Goal: Task Accomplishment & Management: Use online tool/utility

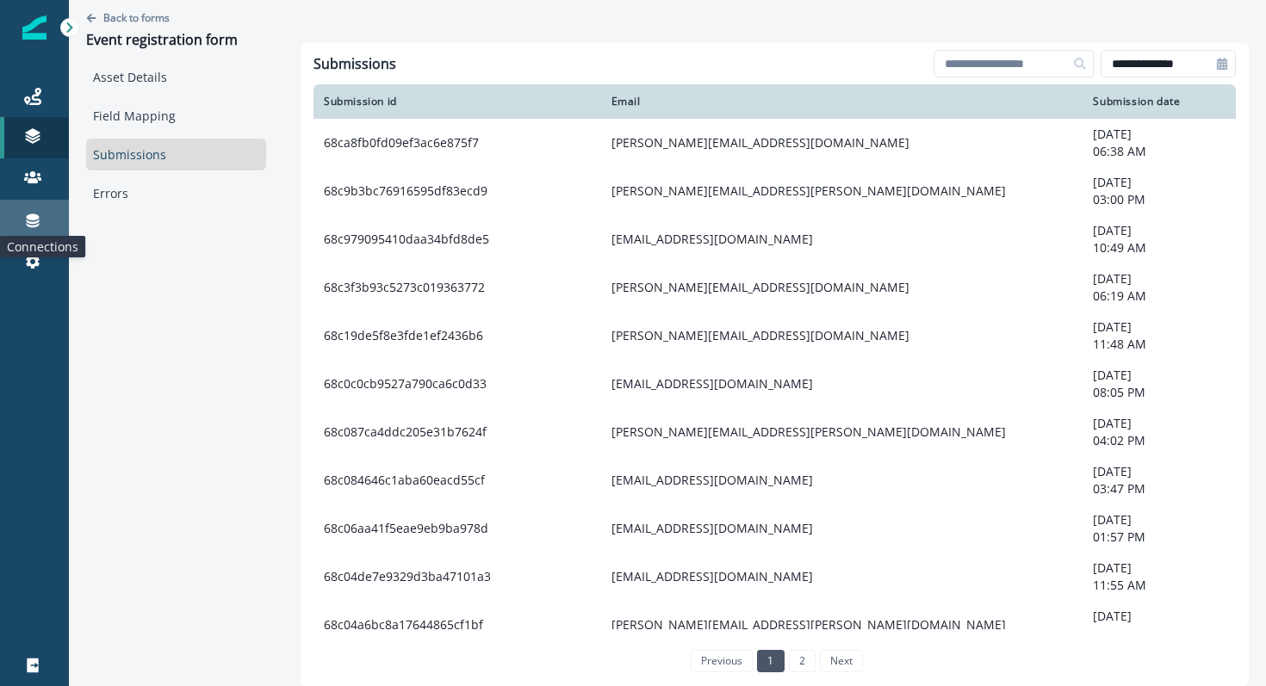
click at [34, 220] on icon at bounding box center [33, 221] width 13 height 14
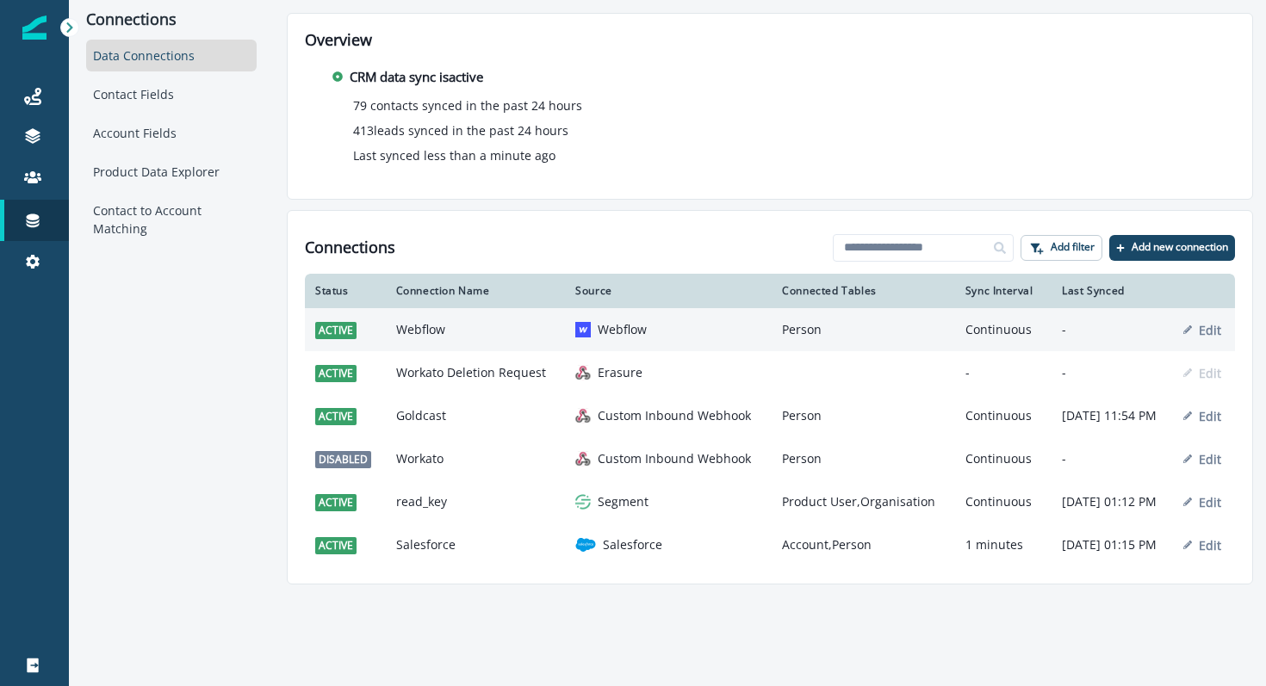
click at [387, 343] on td "Webflow" at bounding box center [475, 329] width 179 height 43
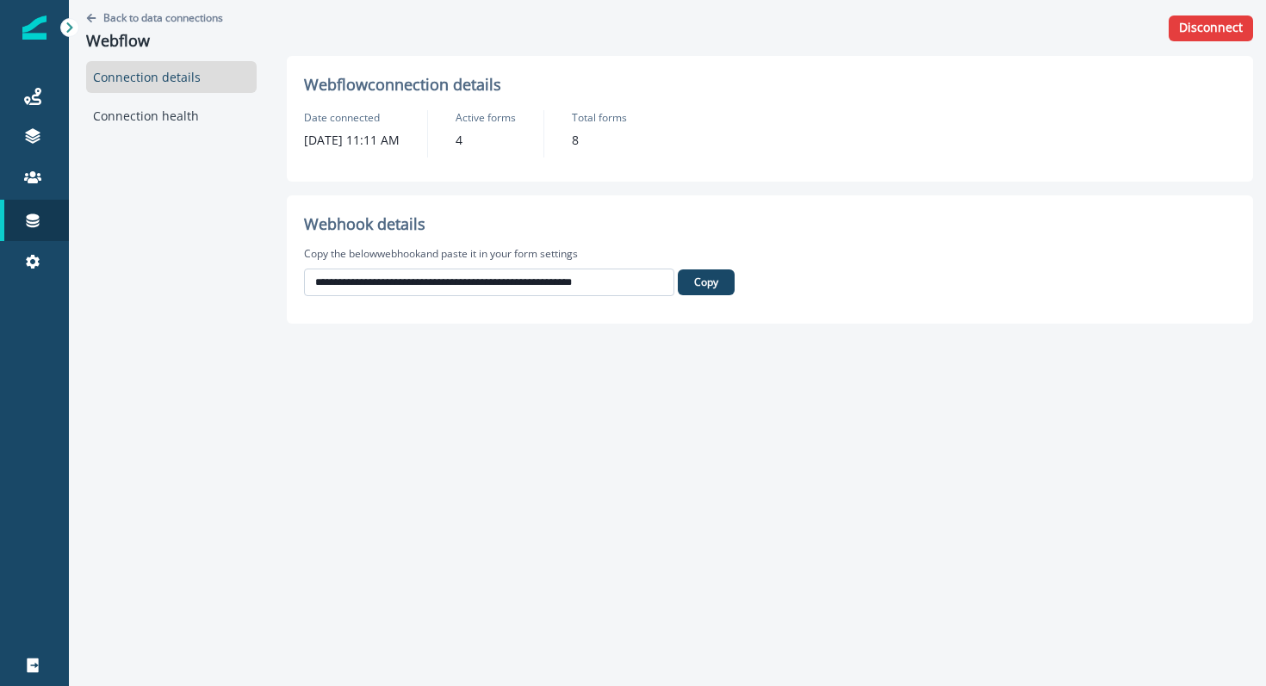
click at [436, 273] on input "**********" at bounding box center [489, 283] width 370 height 28
click at [712, 283] on p "Copy" at bounding box center [706, 282] width 24 height 12
click at [141, 10] on p "Back to data connections" at bounding box center [163, 17] width 120 height 15
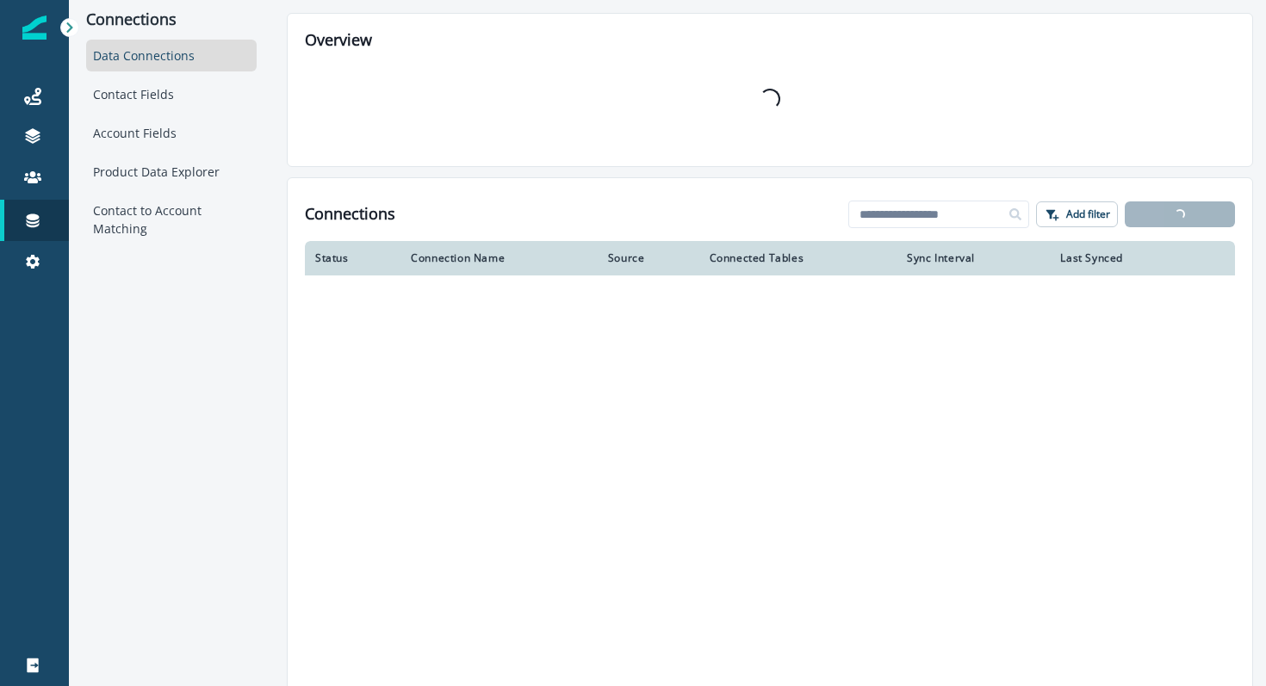
click at [183, 52] on div "Data Connections" at bounding box center [171, 56] width 170 height 32
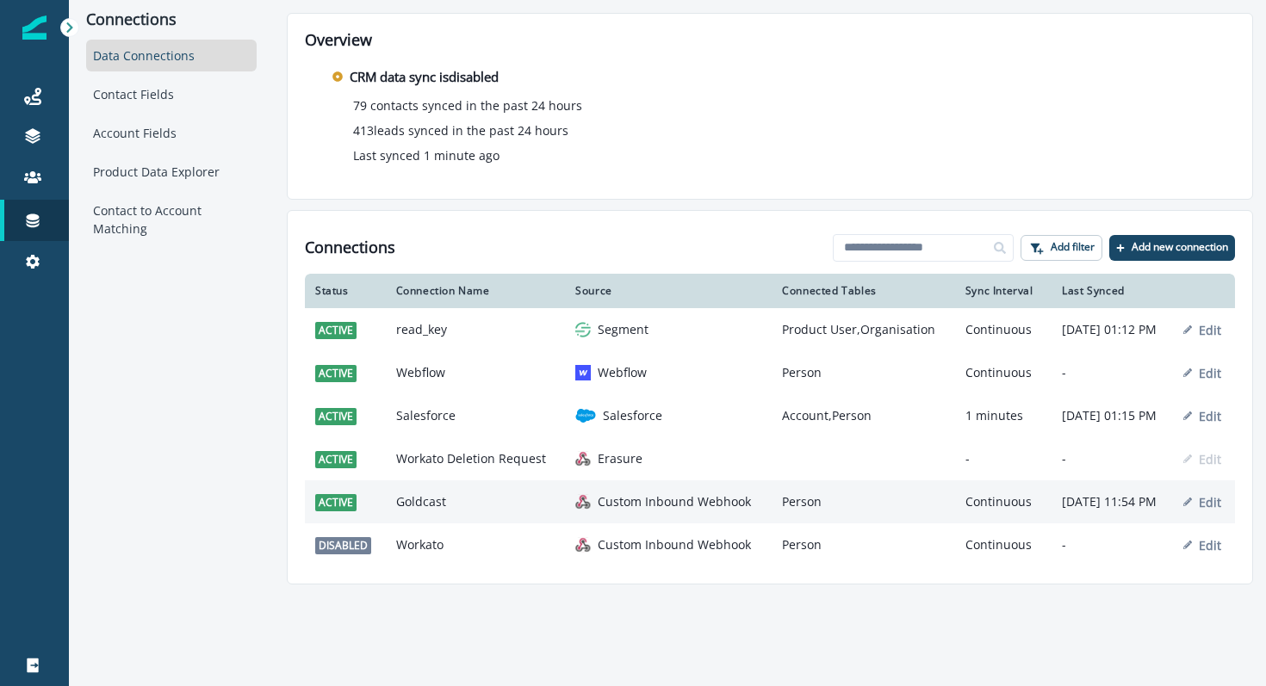
click at [597, 511] on p "Custom Inbound Webhook" at bounding box center [673, 501] width 153 height 17
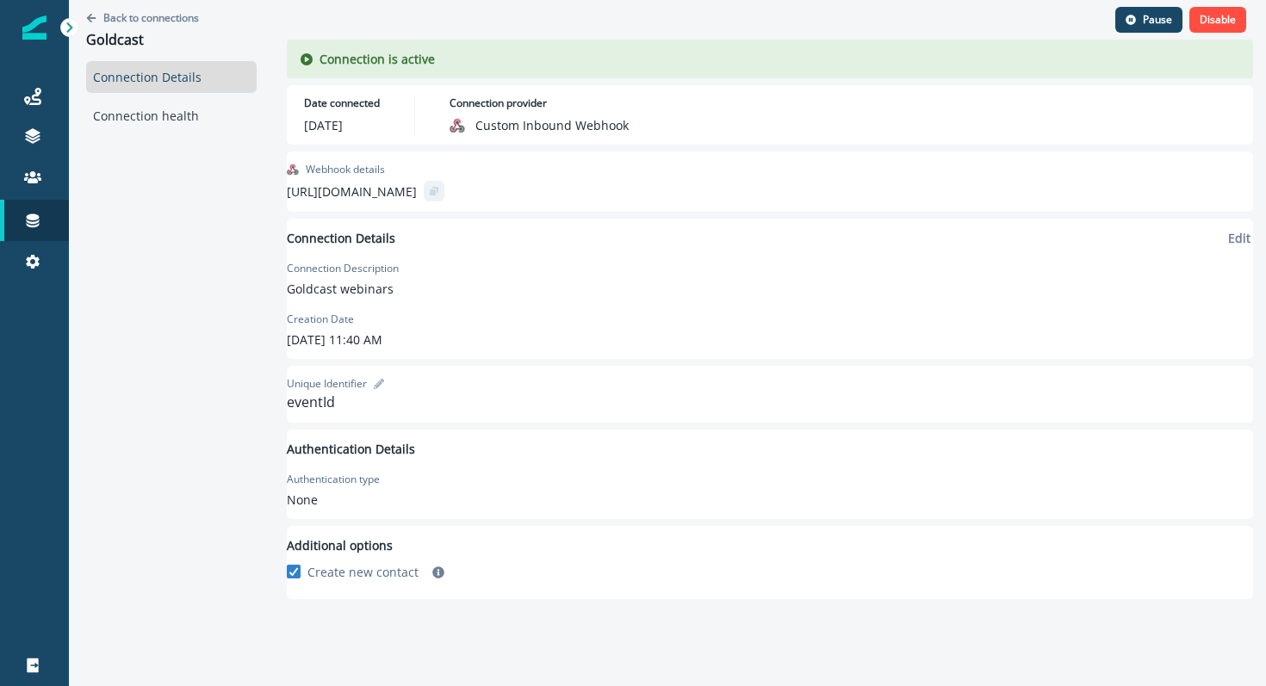
click at [436, 195] on icon "copy" at bounding box center [433, 192] width 6 height 6
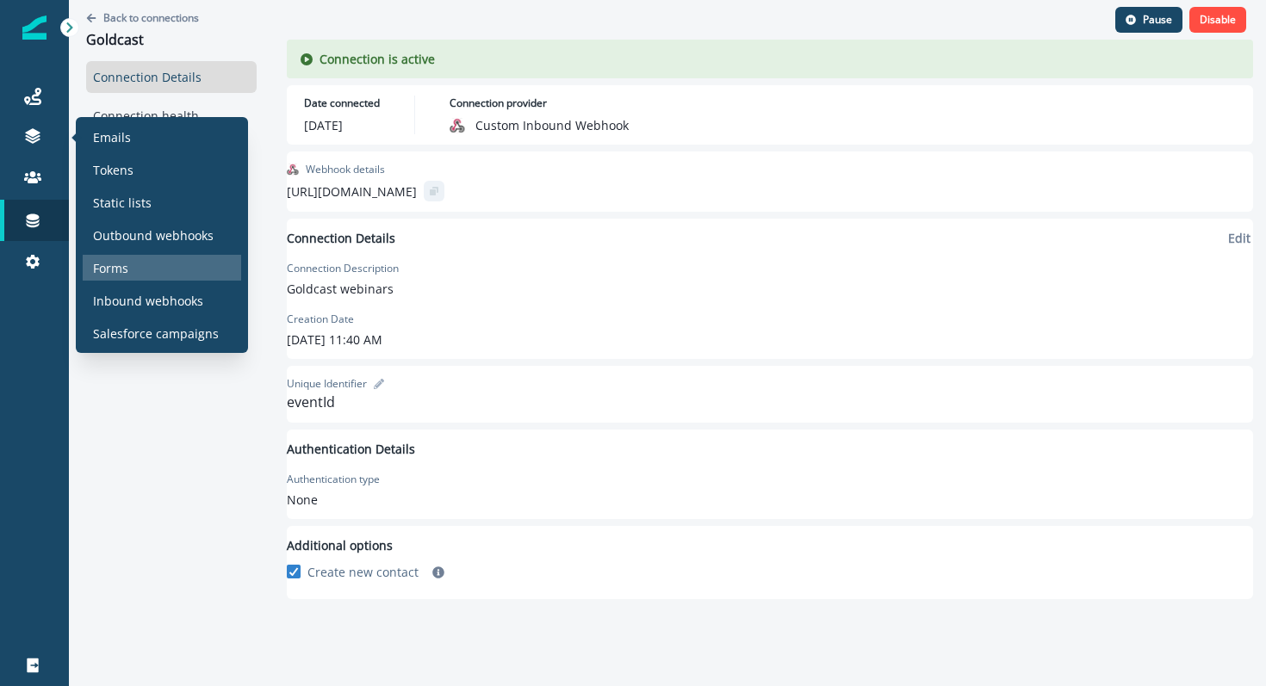
click at [103, 269] on p "Forms" at bounding box center [110, 268] width 35 height 18
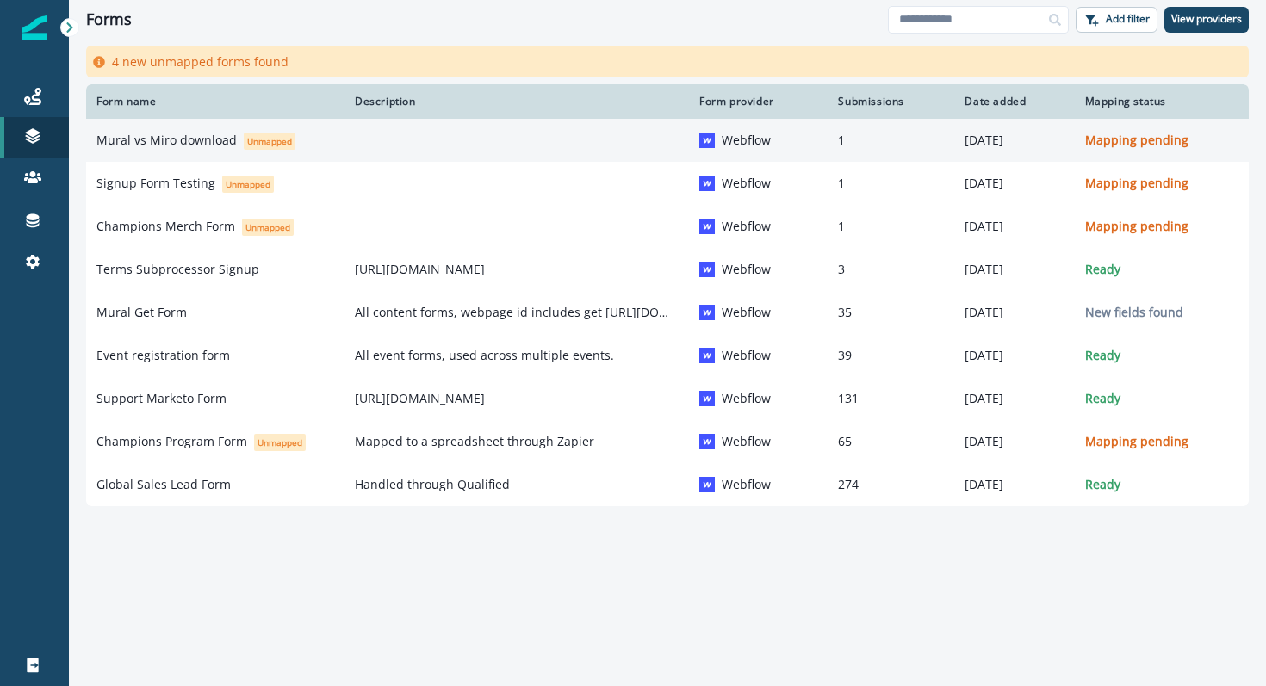
click at [182, 133] on p "Mural vs Miro download" at bounding box center [166, 140] width 140 height 17
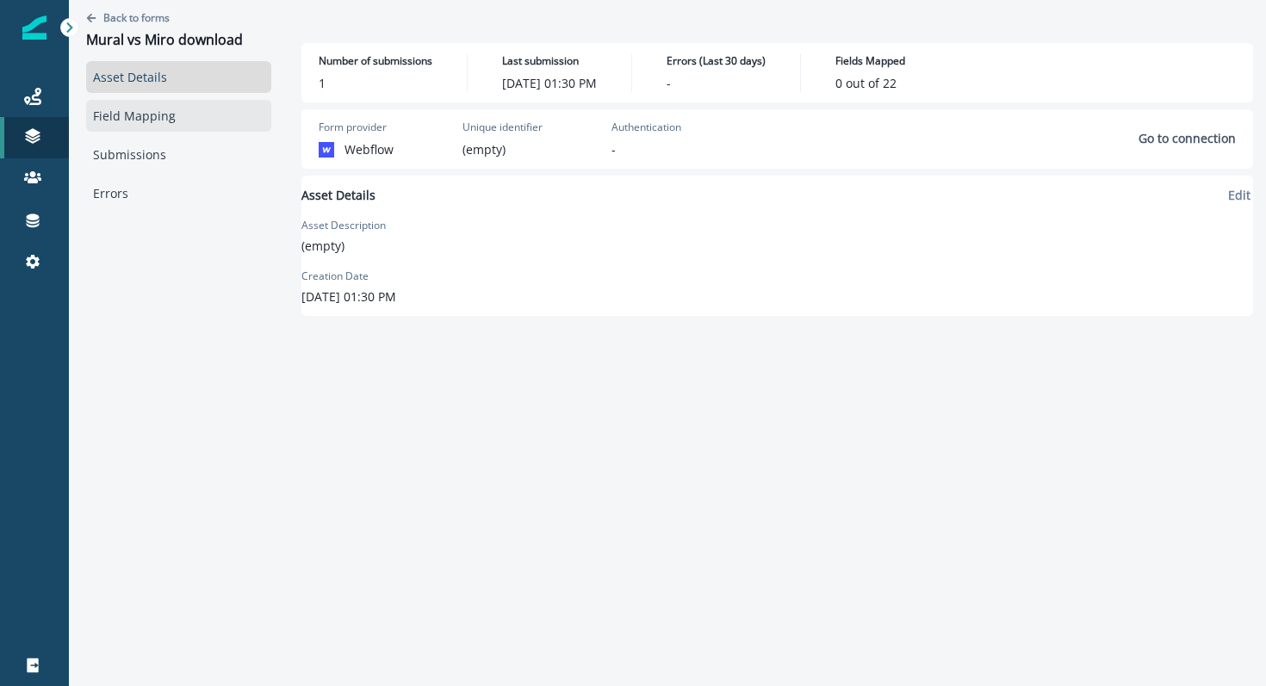
click at [143, 108] on link "Field Mapping" at bounding box center [178, 116] width 185 height 32
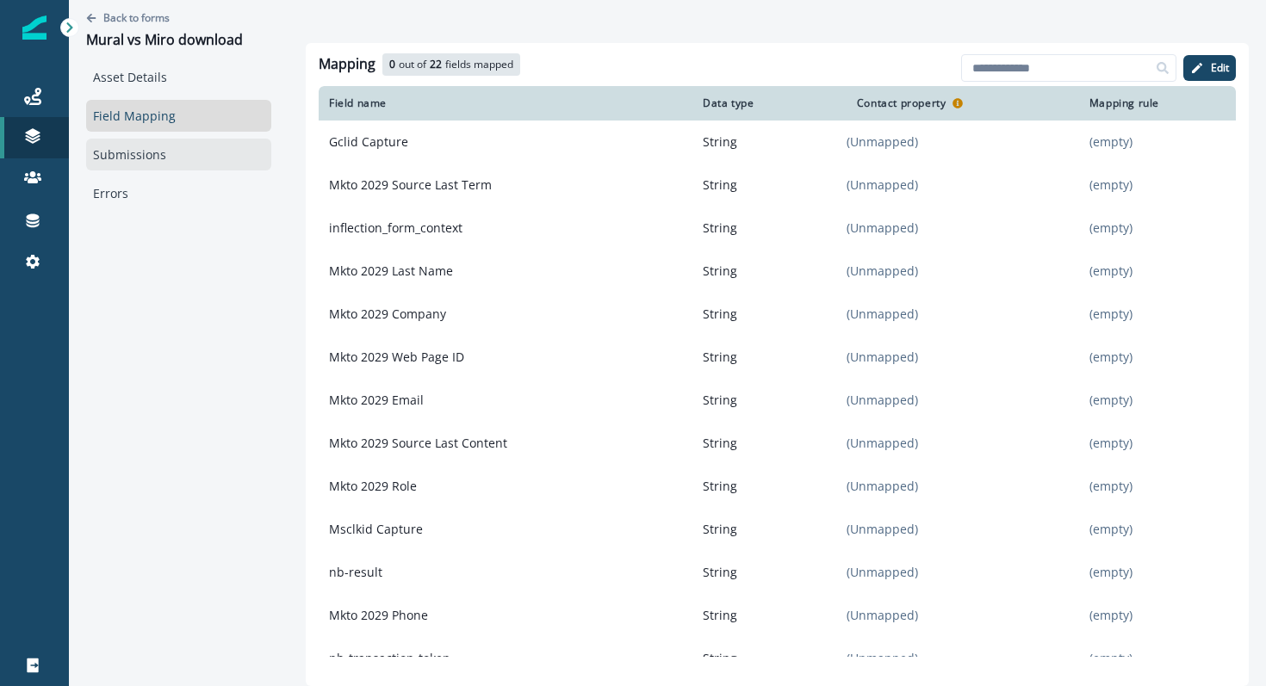
click at [145, 161] on link "Submissions" at bounding box center [178, 155] width 185 height 32
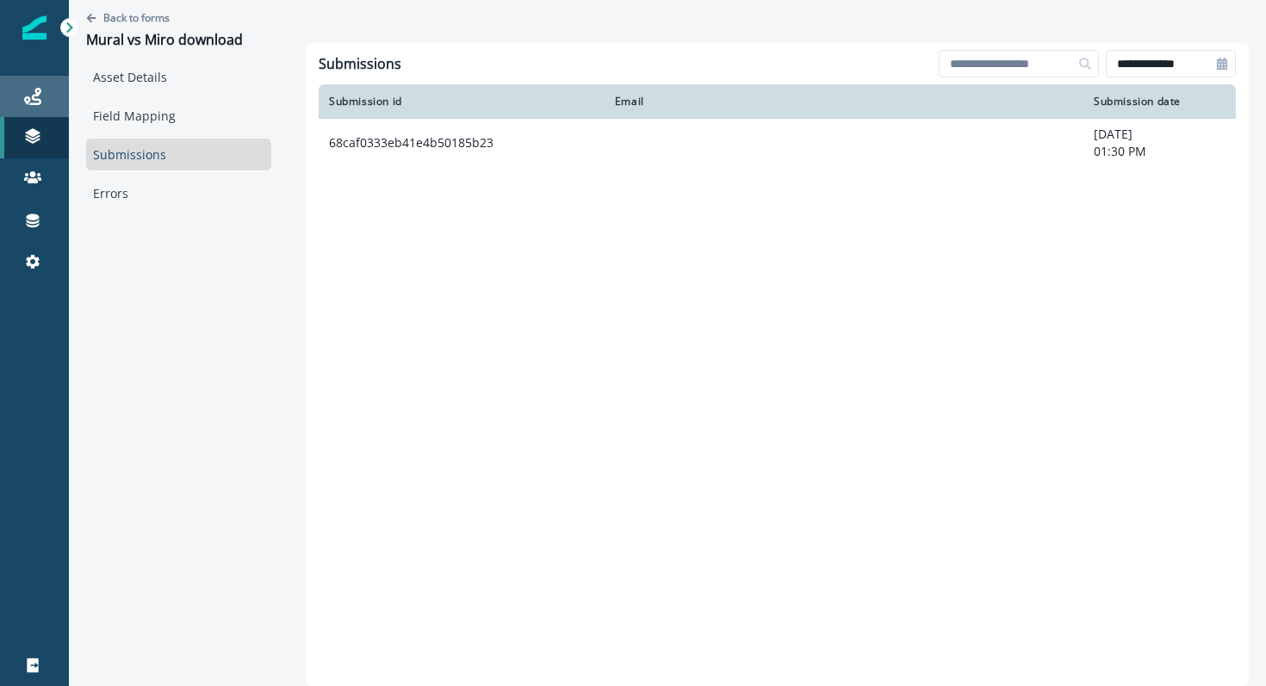
click at [34, 85] on link "Journeys" at bounding box center [34, 96] width 69 height 41
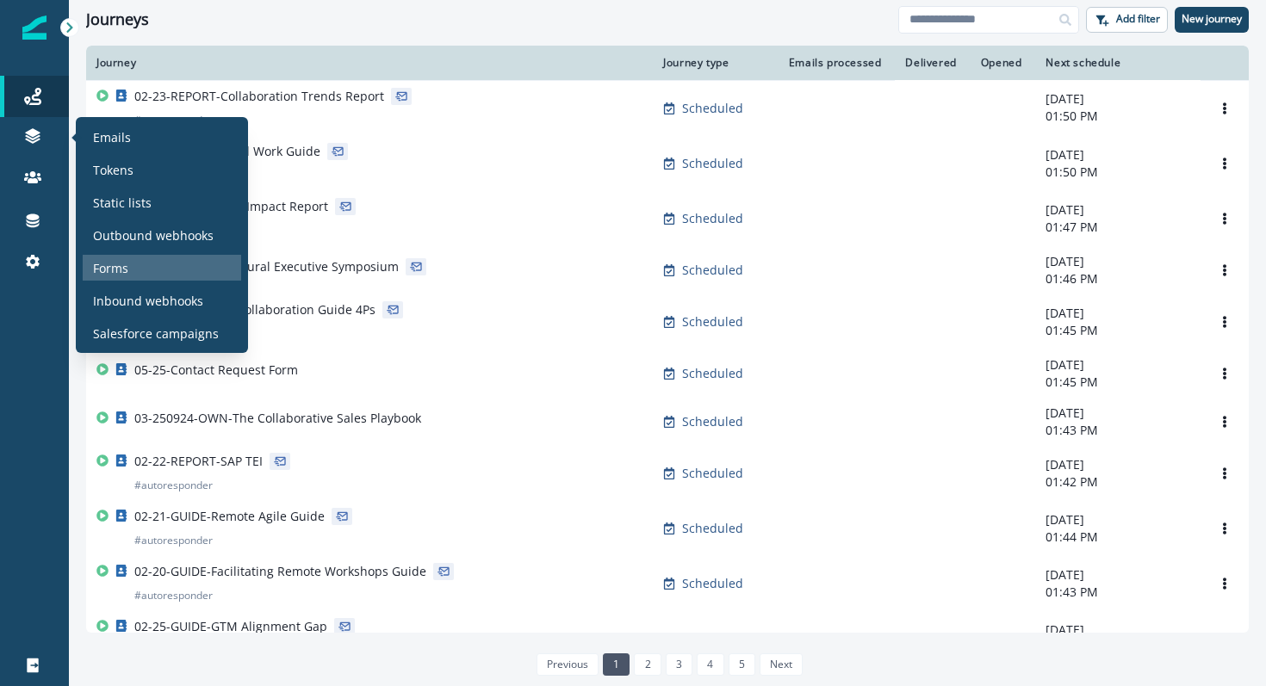
click at [108, 271] on p "Forms" at bounding box center [110, 268] width 35 height 18
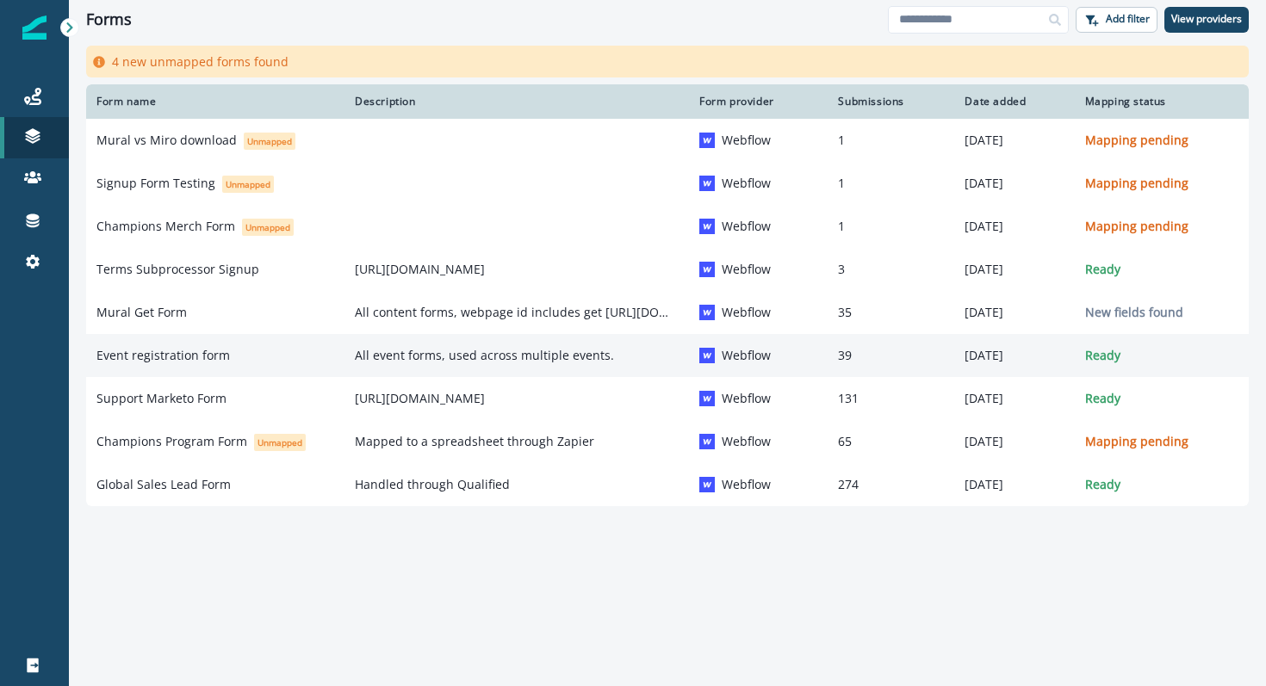
click at [169, 356] on p "Event registration form" at bounding box center [162, 355] width 133 height 17
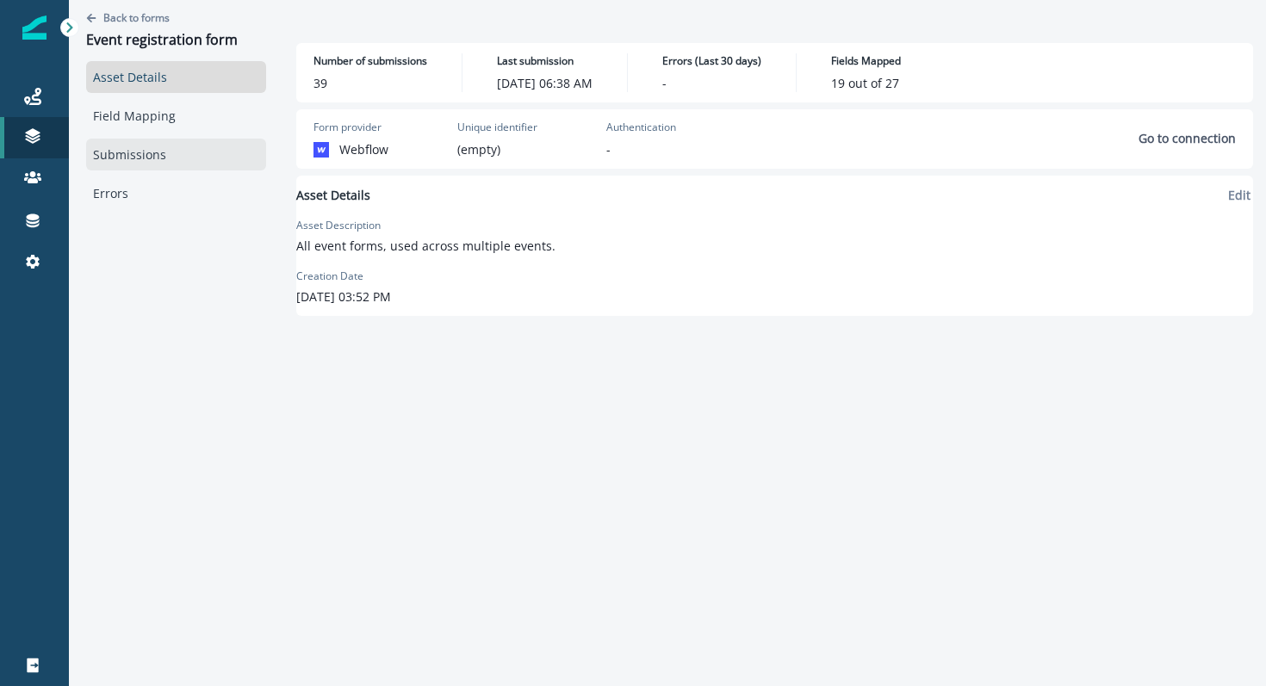
click at [155, 151] on link "Submissions" at bounding box center [176, 155] width 180 height 32
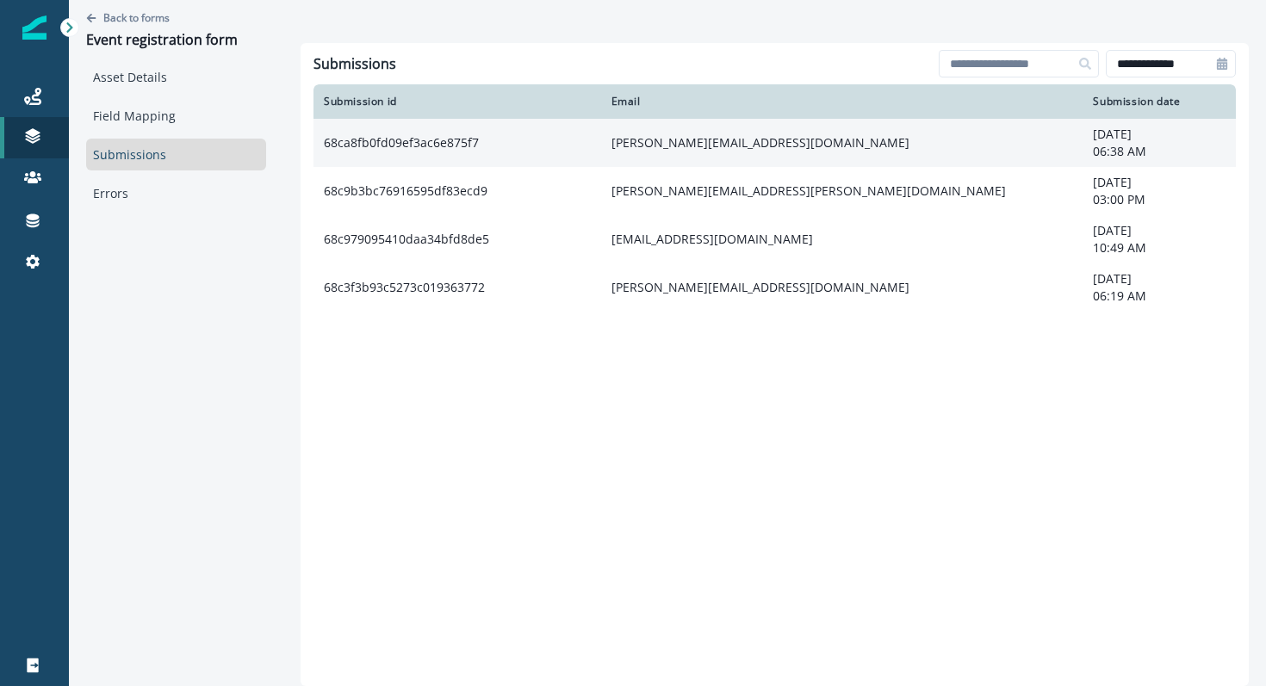
click at [455, 144] on td "68ca8fb0fd09ef3ac6e875f7" at bounding box center [457, 143] width 288 height 48
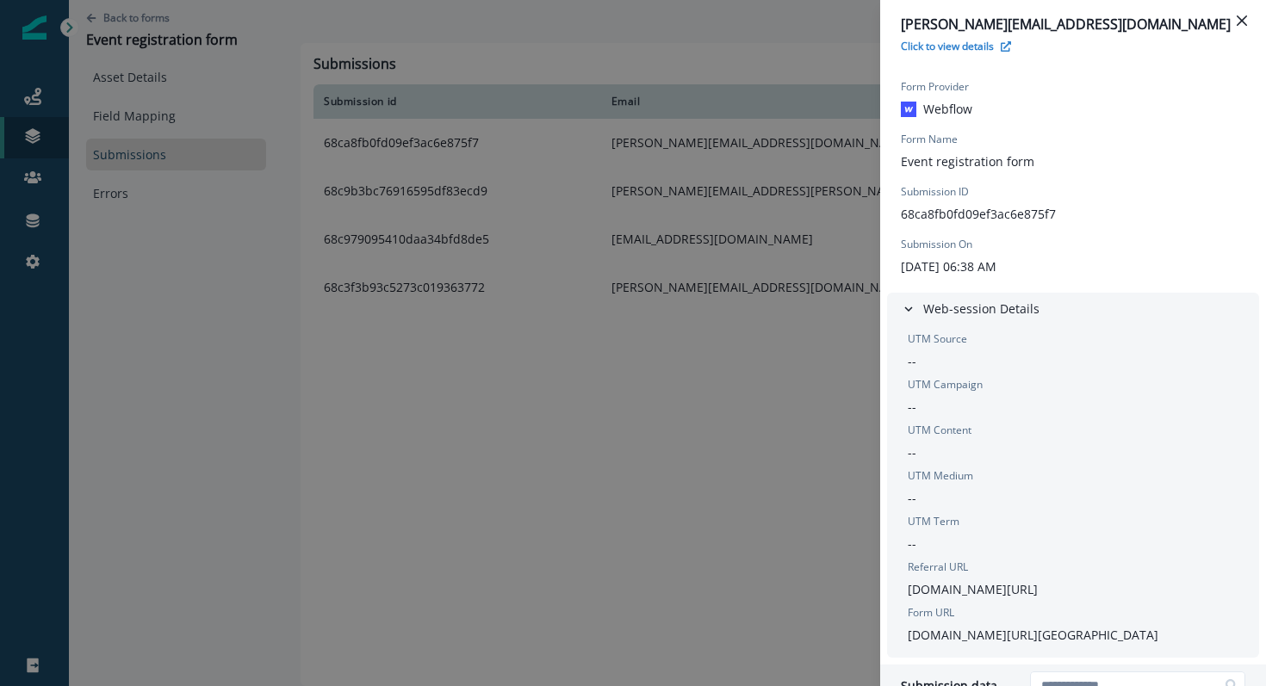
scroll to position [9, 0]
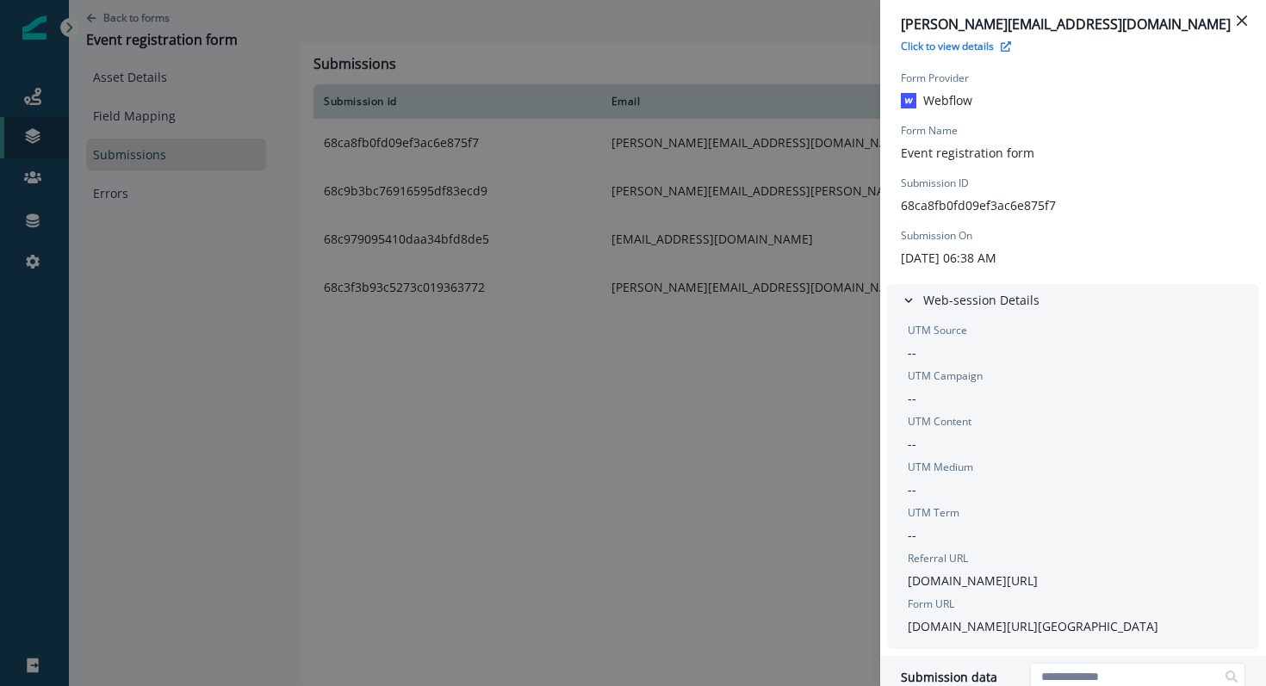
click at [584, 607] on div "[PERSON_NAME][EMAIL_ADDRESS][DOMAIN_NAME] Click to view details Form Provider W…" at bounding box center [633, 343] width 1266 height 686
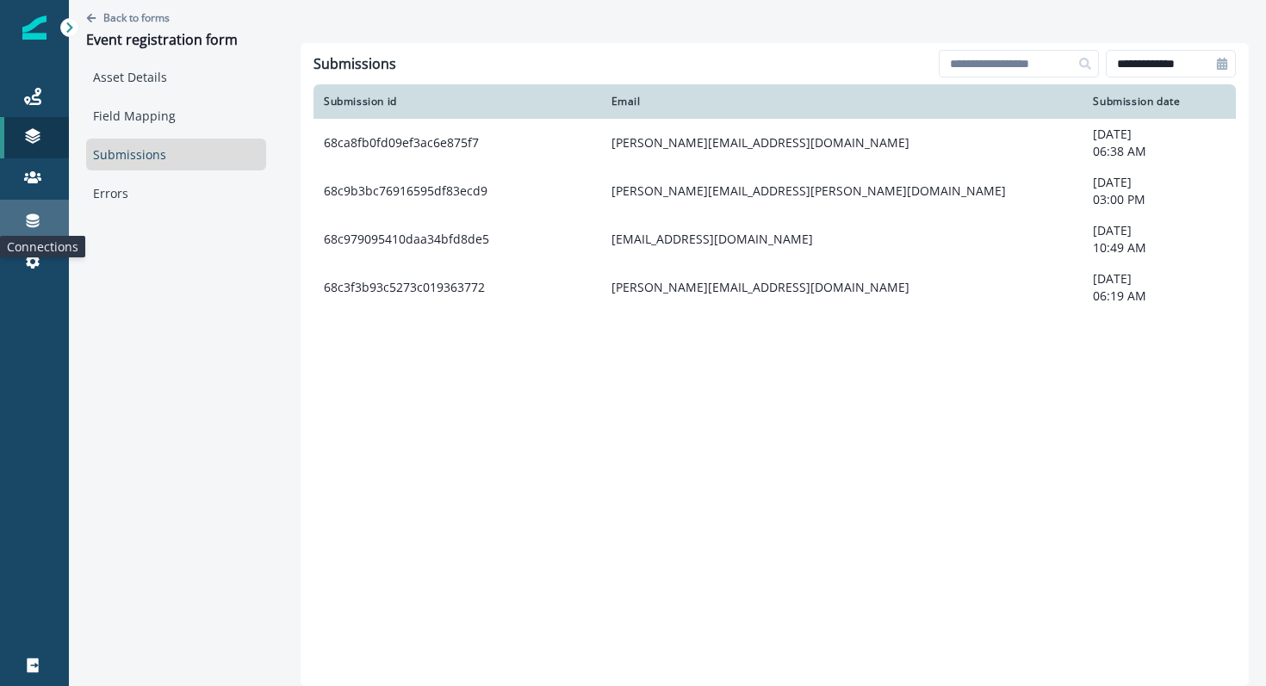
click at [24, 226] on icon at bounding box center [32, 220] width 17 height 17
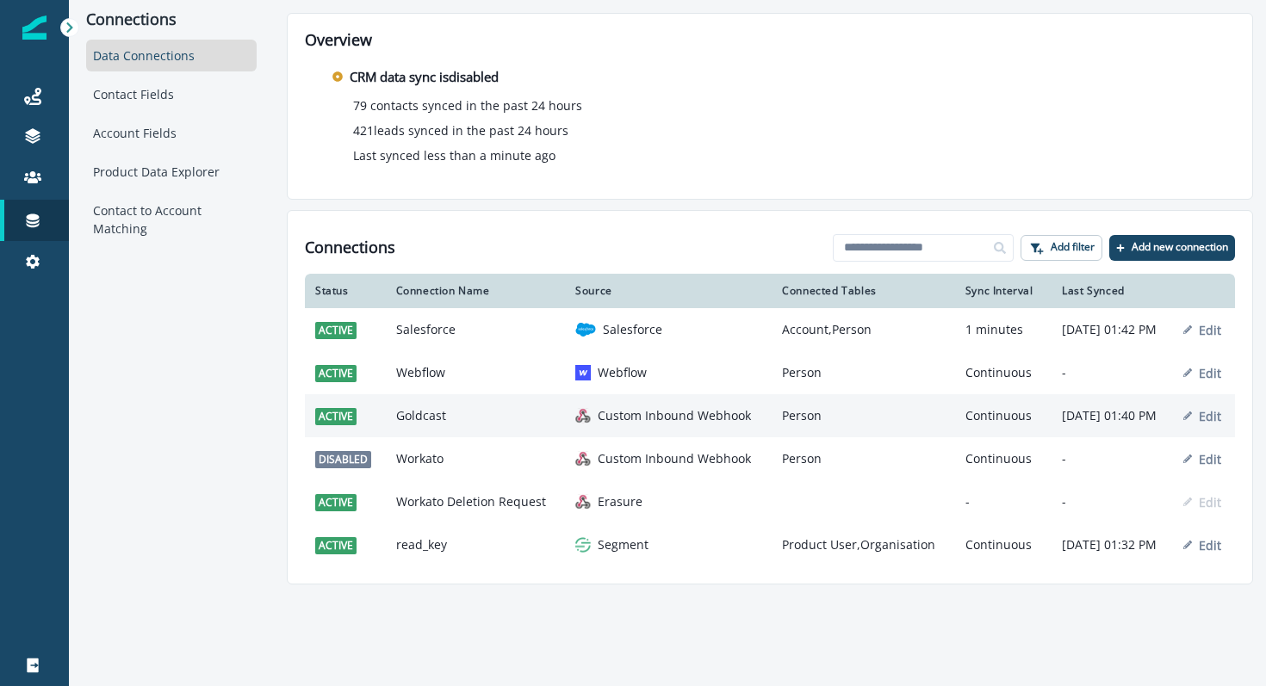
click at [598, 424] on p "Custom Inbound Webhook" at bounding box center [673, 415] width 153 height 17
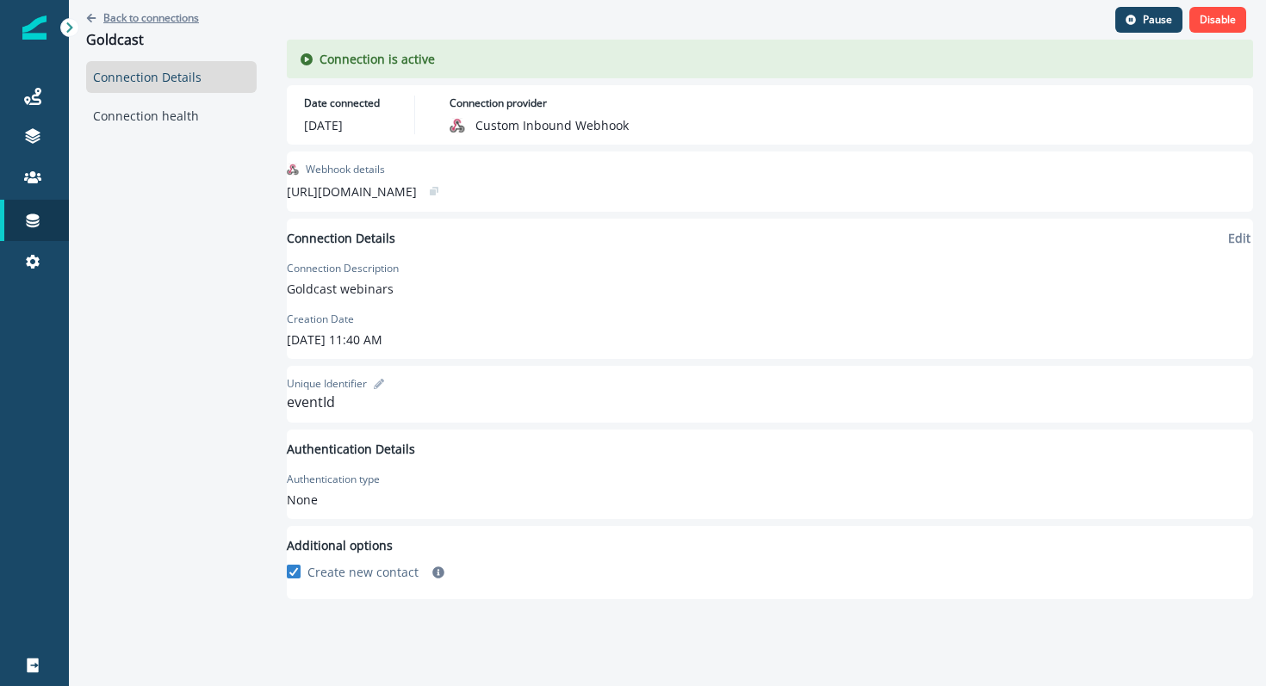
click at [146, 23] on p "Back to connections" at bounding box center [151, 17] width 96 height 15
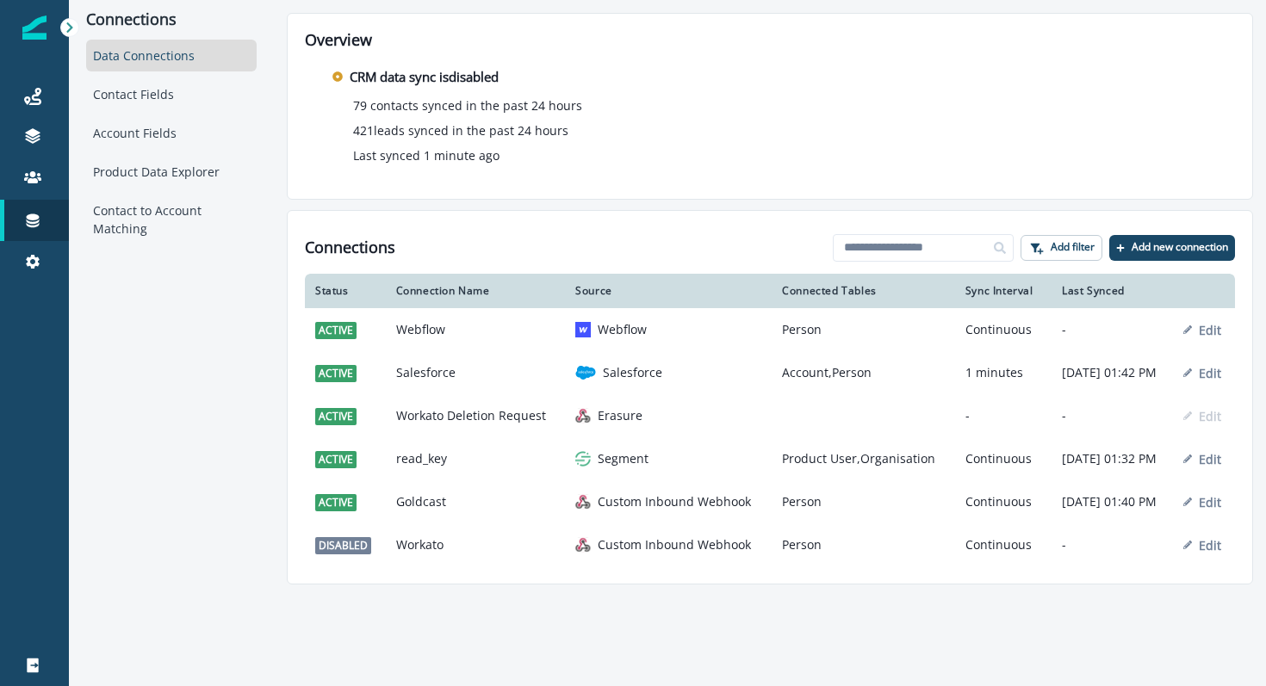
click at [145, 294] on p "Inbound webhooks" at bounding box center [148, 301] width 110 height 18
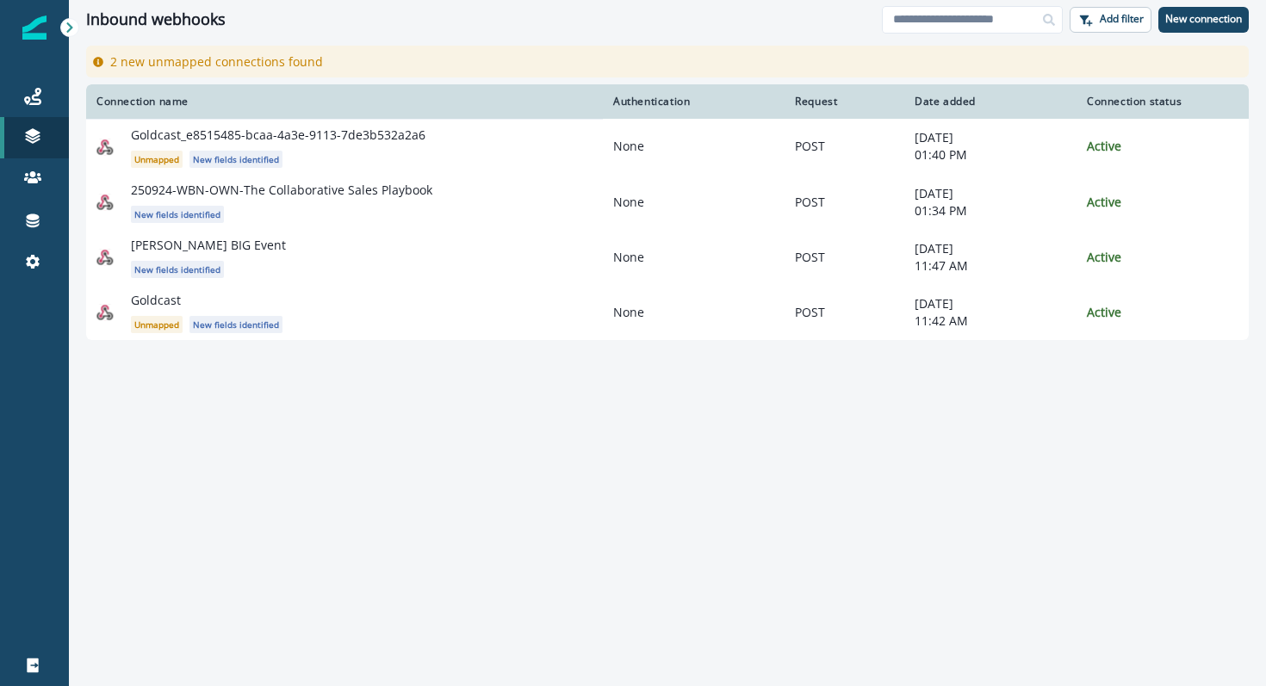
click at [389, 392] on div "Connection name Authentication Request Date added Connection status Goldcast_e8…" at bounding box center [667, 384] width 1197 height 600
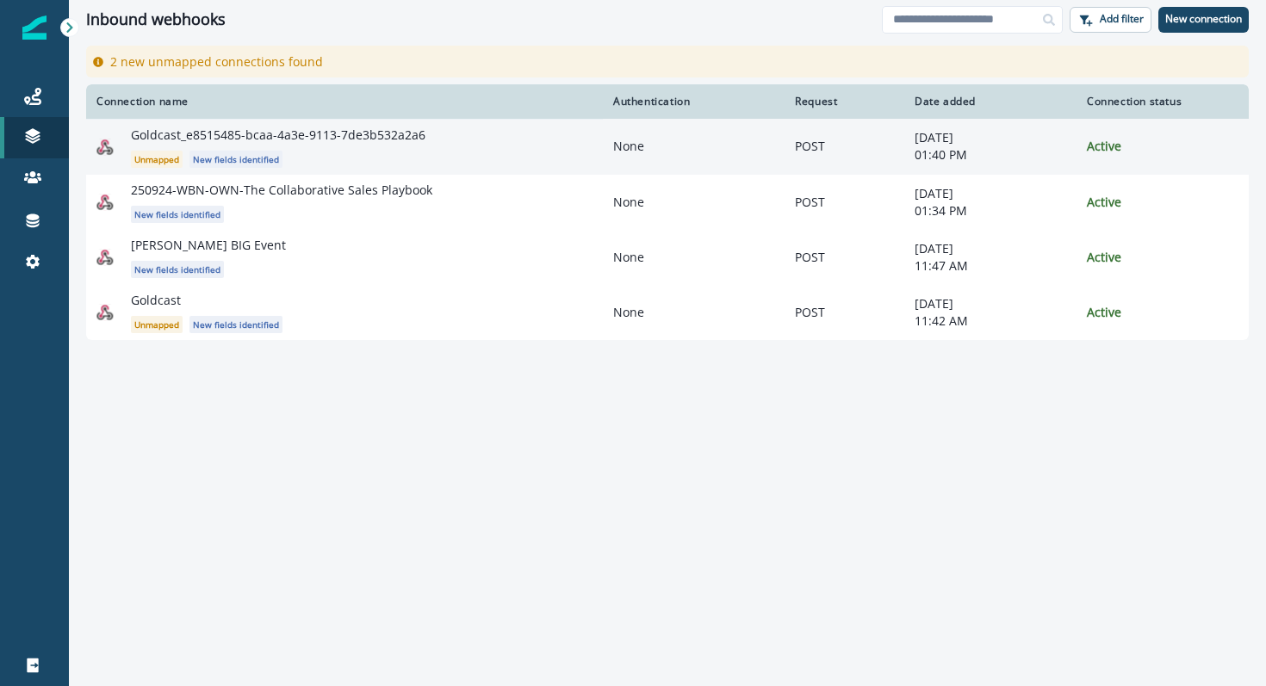
click at [258, 139] on p "Goldcast_e8515485-bcaa-4a3e-9113-7de3b532a2a6" at bounding box center [278, 135] width 294 height 17
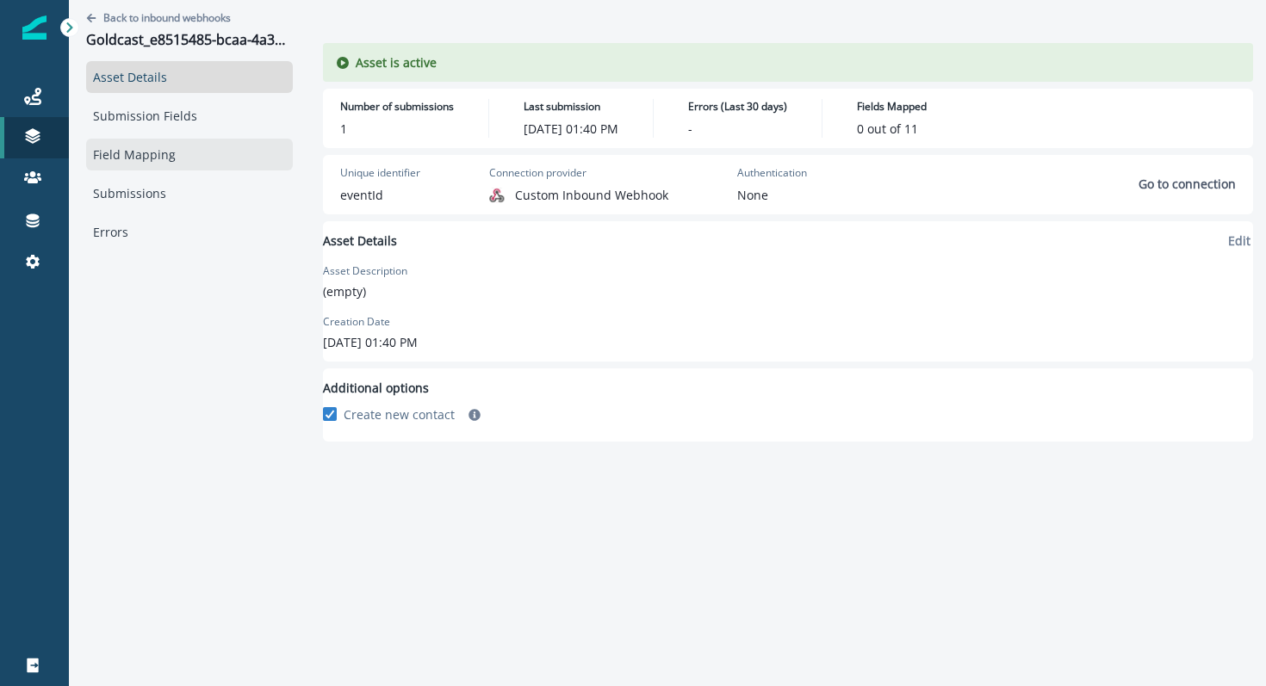
click at [178, 149] on link "Field Mapping" at bounding box center [189, 155] width 207 height 32
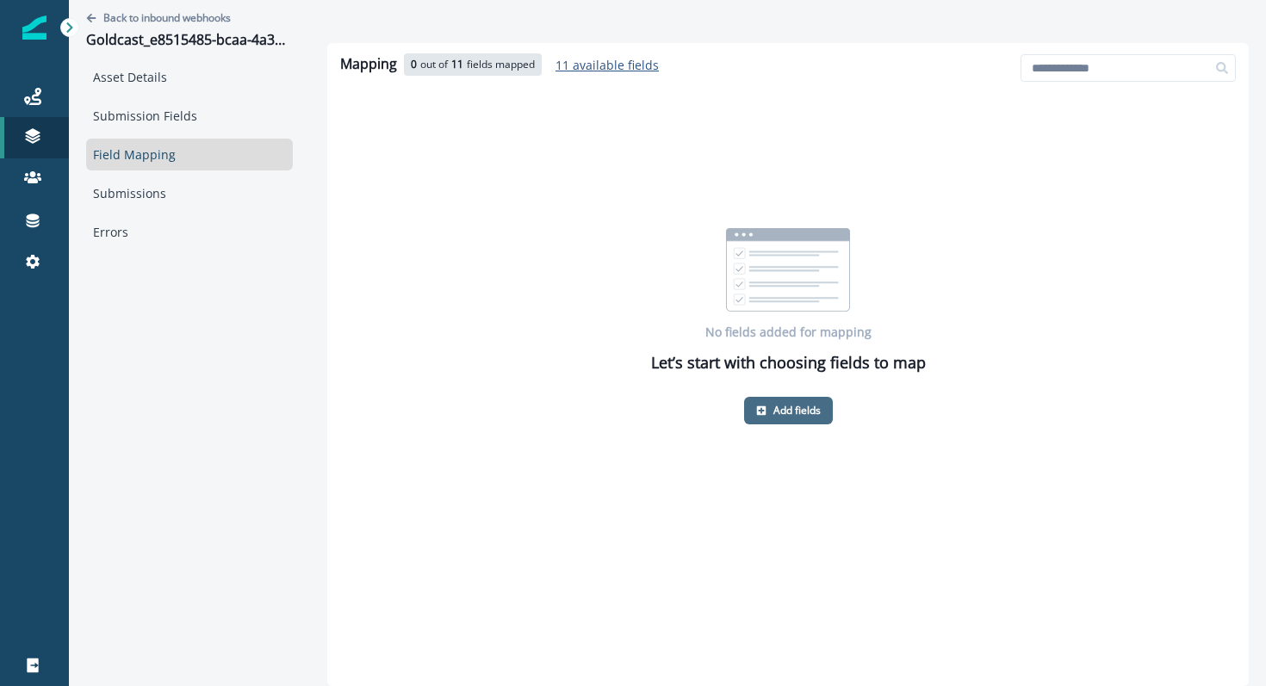
click at [786, 417] on p "Add fields" at bounding box center [796, 411] width 47 height 12
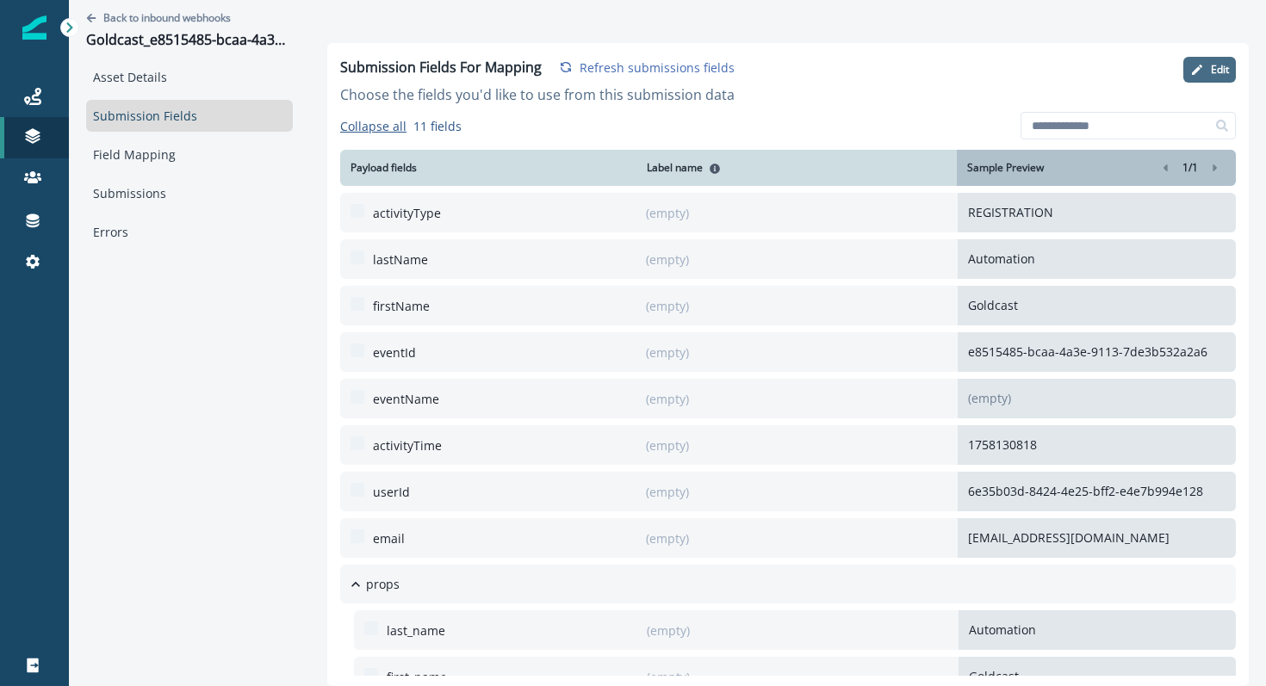
click at [1199, 65] on icon "button" at bounding box center [1196, 70] width 10 height 10
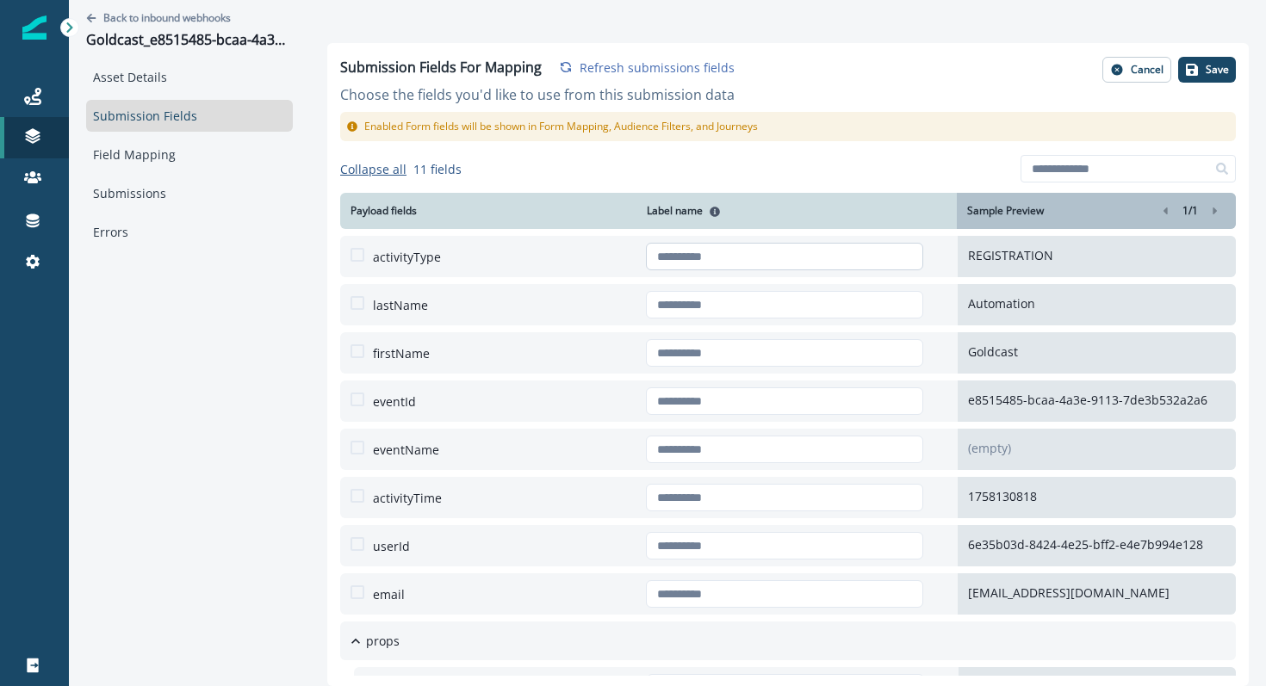
click at [657, 259] on input "text" at bounding box center [785, 257] width 278 height 28
click at [1137, 74] on p "Cancel" at bounding box center [1146, 70] width 33 height 12
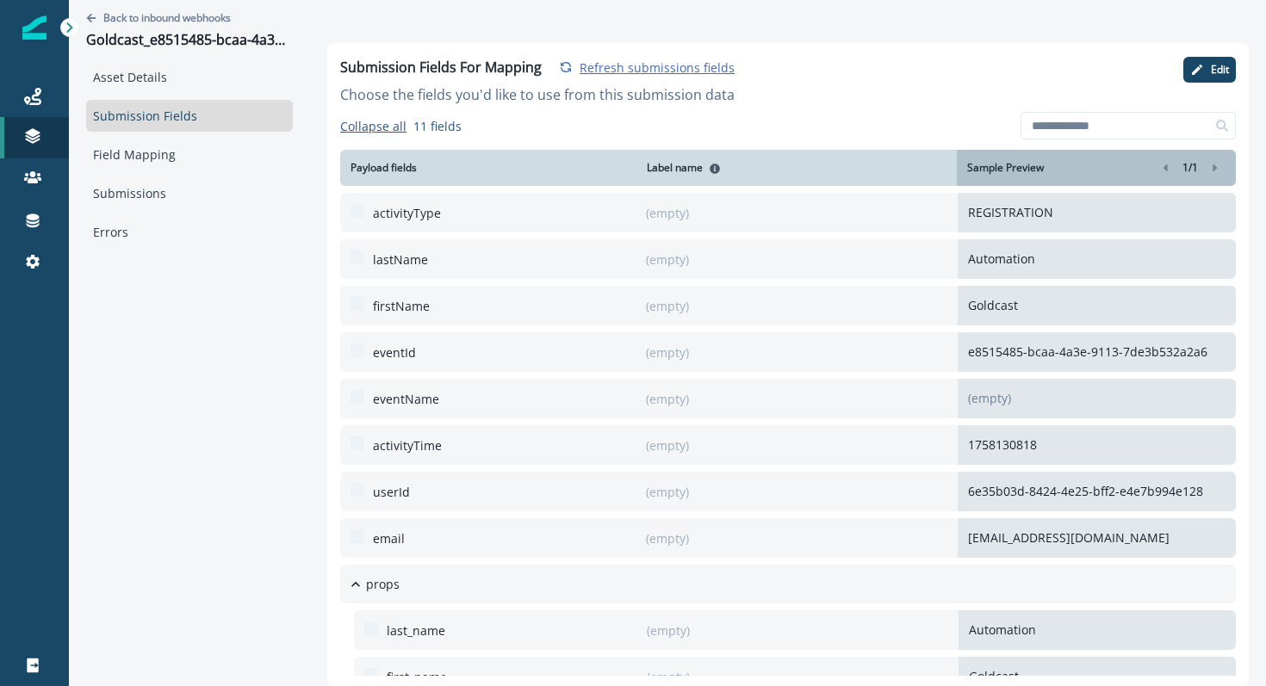
click at [637, 66] on p "Refresh submissions fields" at bounding box center [656, 67] width 155 height 16
click at [144, 158] on link "Field Mapping" at bounding box center [189, 155] width 207 height 32
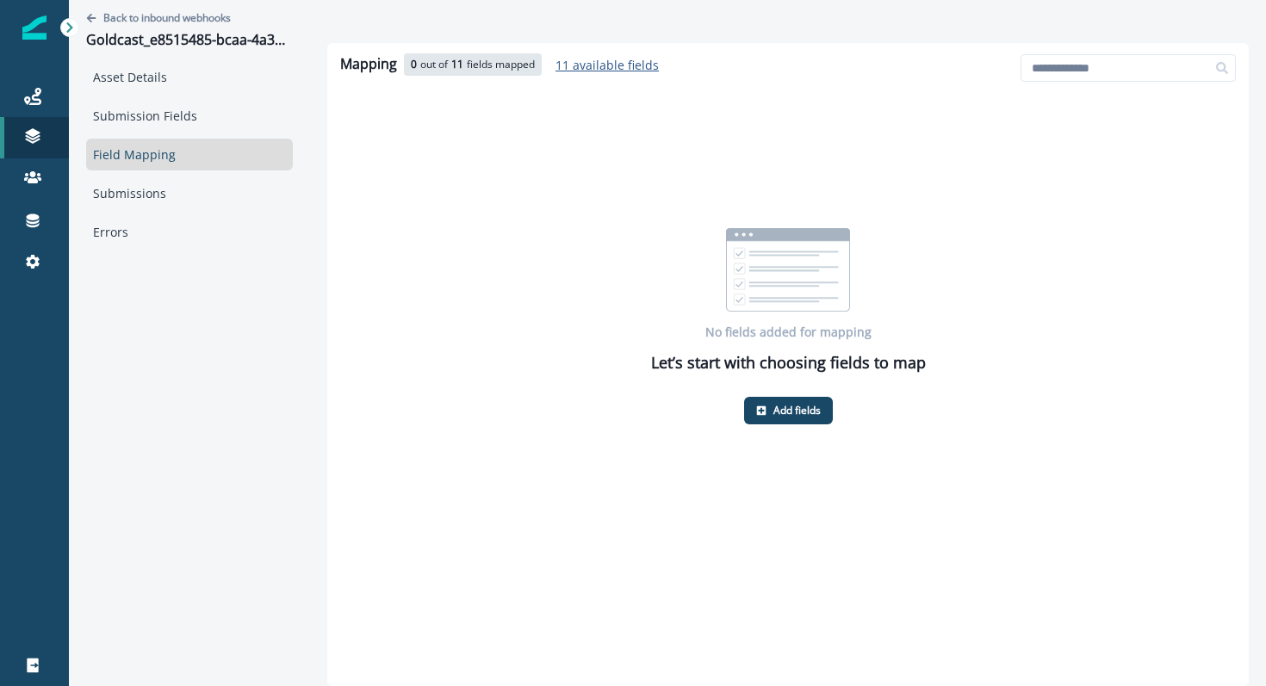
click at [611, 66] on p "11 available fields" at bounding box center [606, 65] width 103 height 16
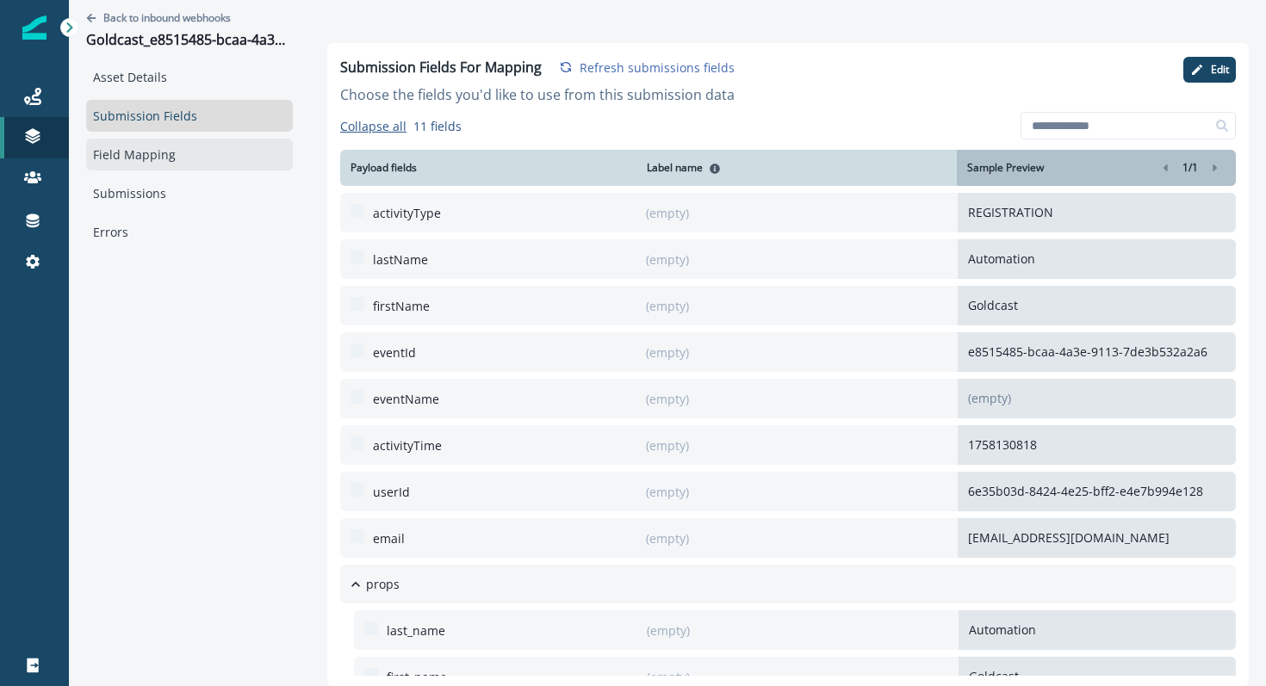
click at [169, 160] on link "Field Mapping" at bounding box center [189, 155] width 207 height 32
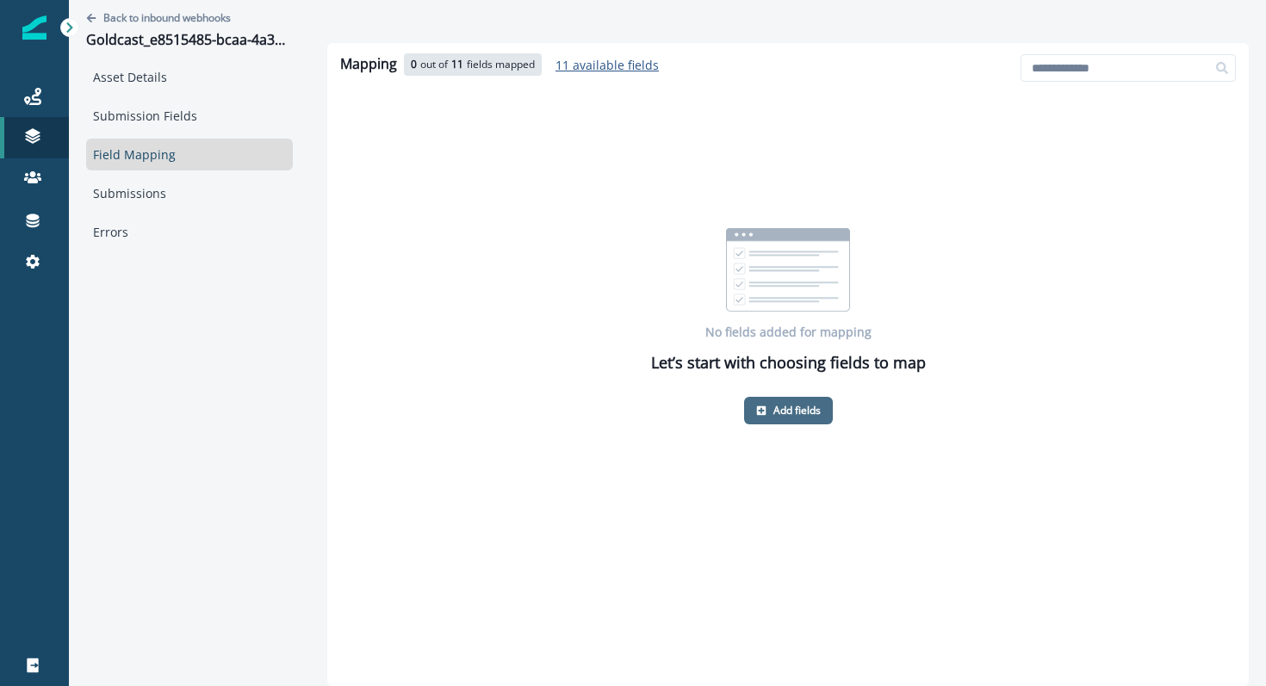
click at [792, 415] on p "Add fields" at bounding box center [796, 411] width 47 height 12
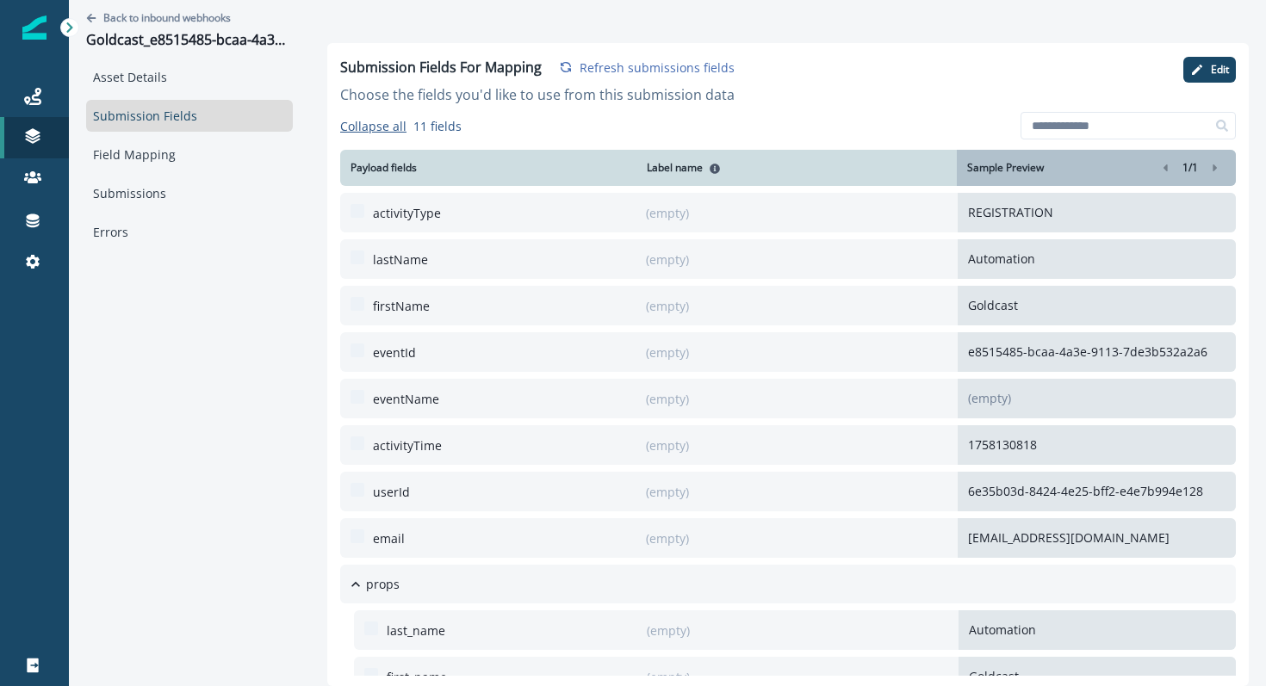
click at [792, 415] on p "(empty)" at bounding box center [785, 399] width 278 height 39
click at [1197, 78] on button "Edit" at bounding box center [1209, 70] width 53 height 26
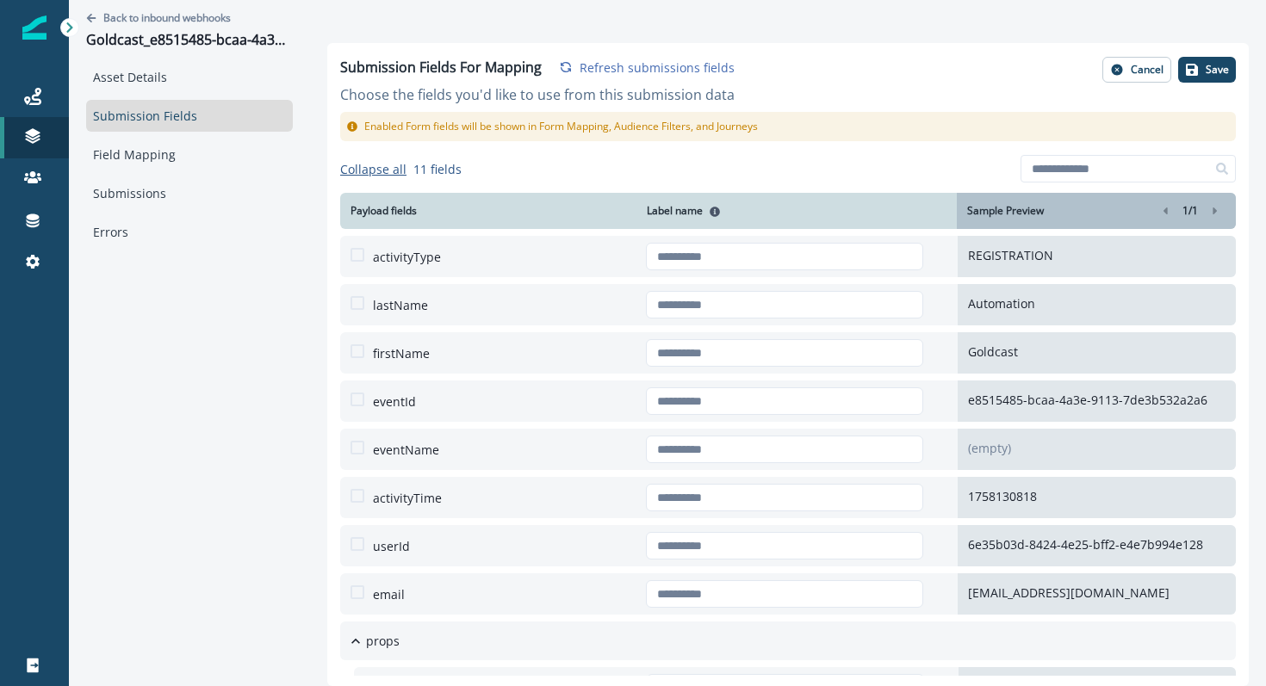
click at [696, 273] on div at bounding box center [785, 256] width 278 height 41
click at [696, 254] on input "text" at bounding box center [785, 257] width 278 height 28
type input "**********"
click at [713, 325] on div at bounding box center [785, 304] width 278 height 41
click at [712, 301] on input "text" at bounding box center [785, 305] width 278 height 28
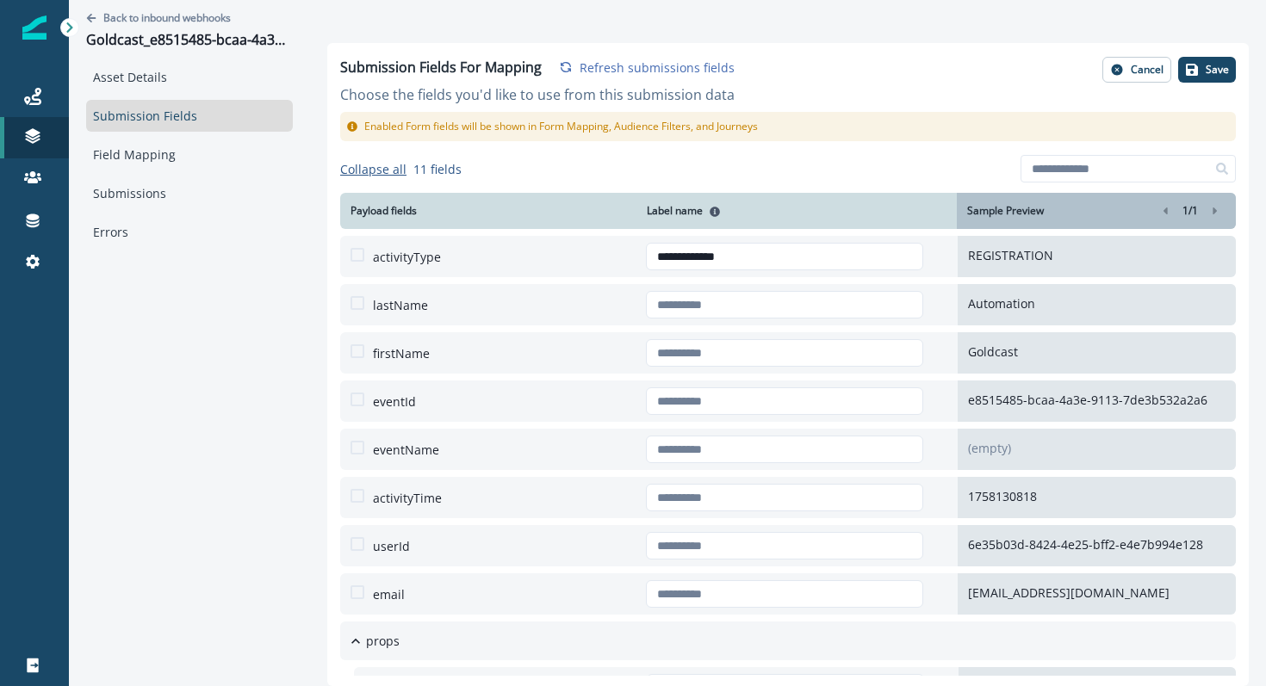
type input "*********"
click at [734, 351] on input "text" at bounding box center [785, 353] width 278 height 28
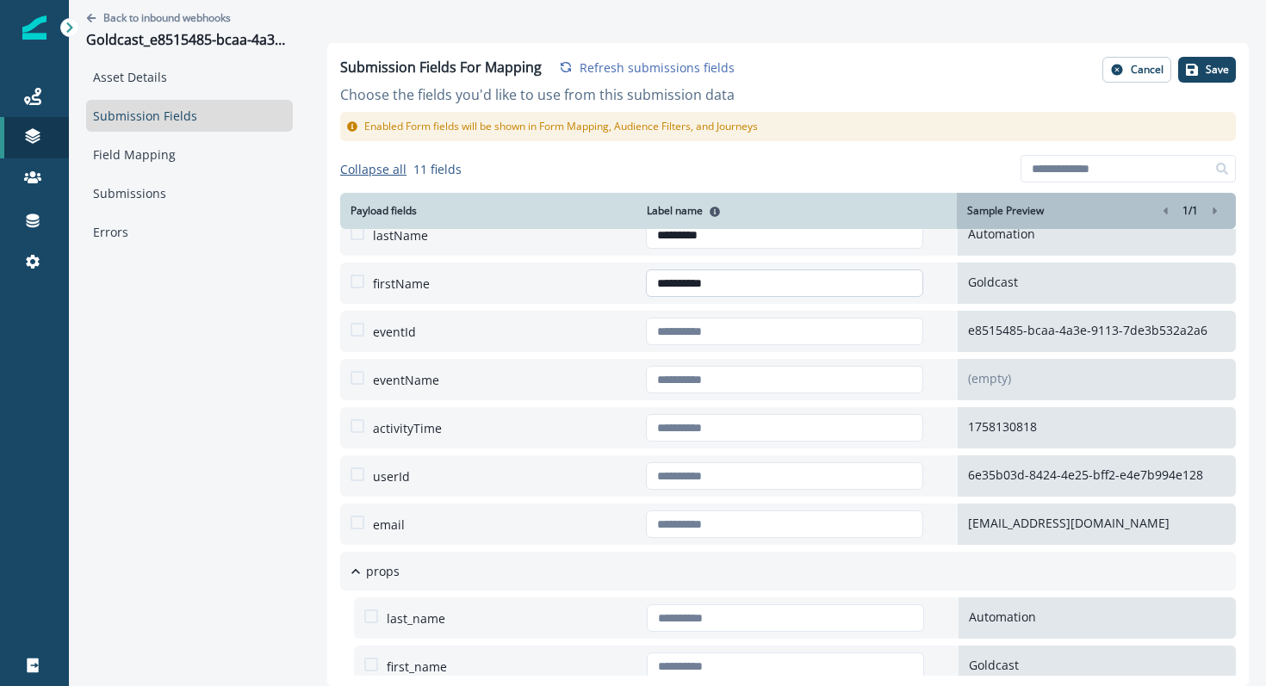
scroll to position [66, 0]
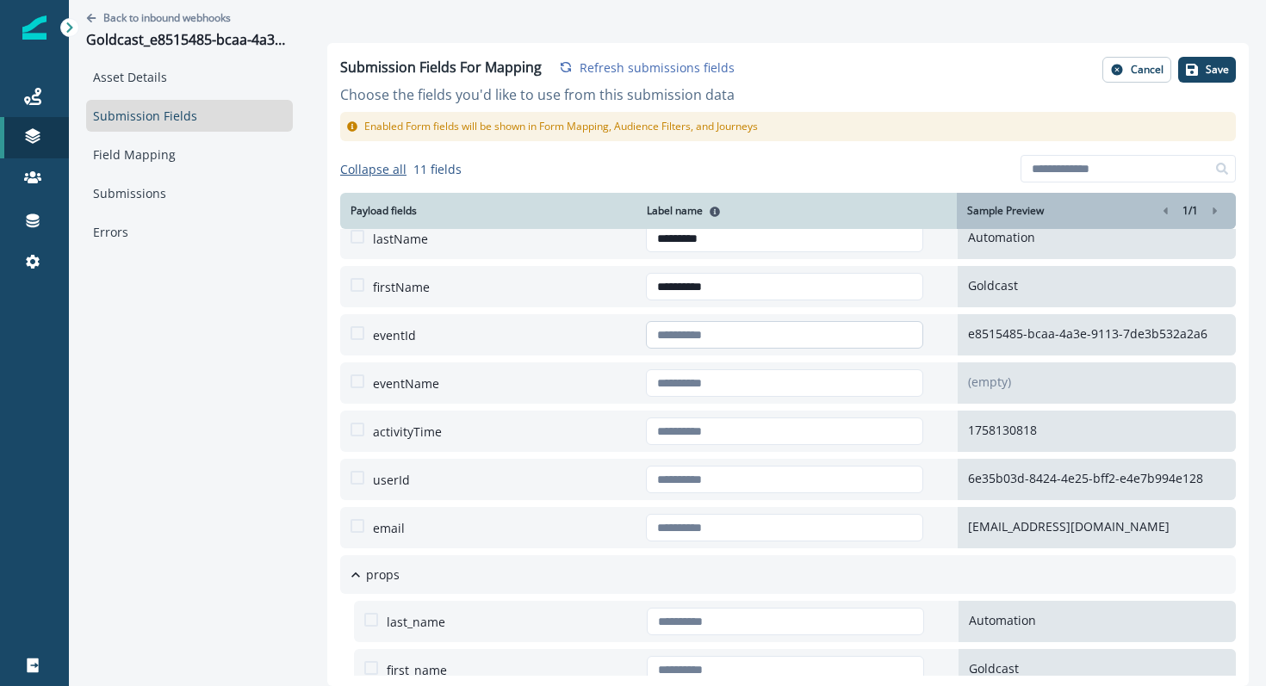
type input "**********"
click at [690, 328] on input "text" at bounding box center [785, 335] width 278 height 28
click at [679, 383] on input "text" at bounding box center [785, 383] width 278 height 28
click at [684, 486] on input "text" at bounding box center [785, 480] width 278 height 28
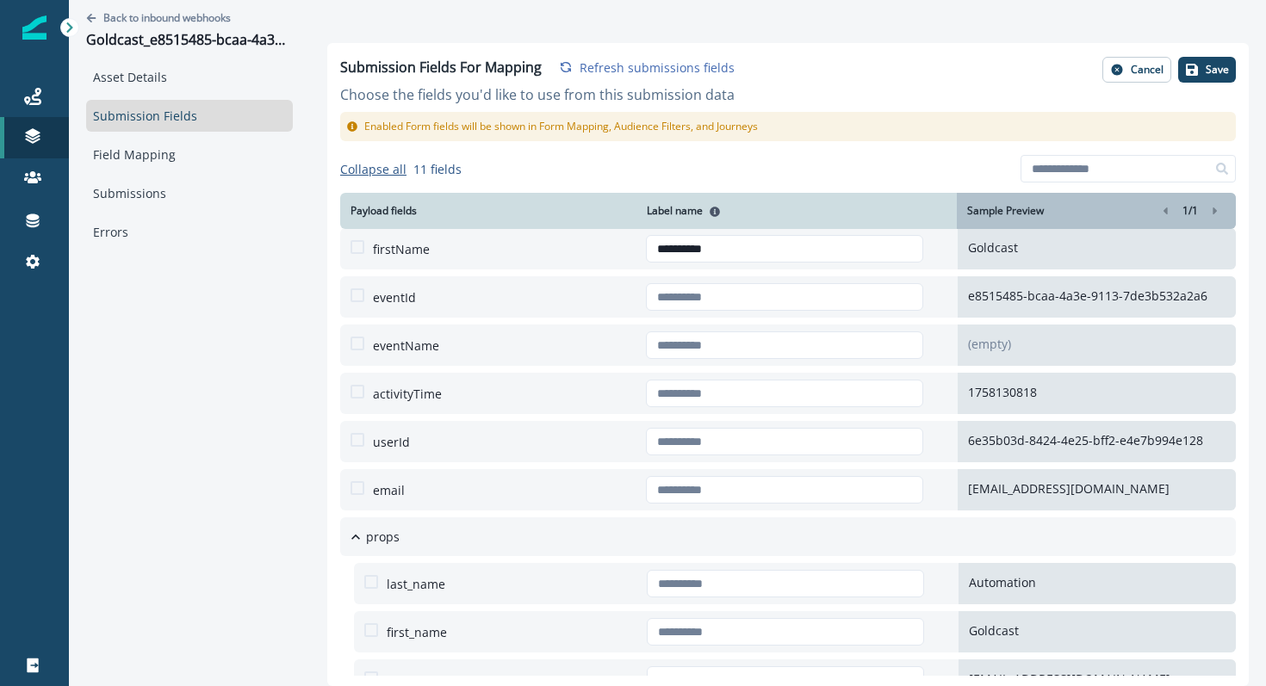
scroll to position [110, 0]
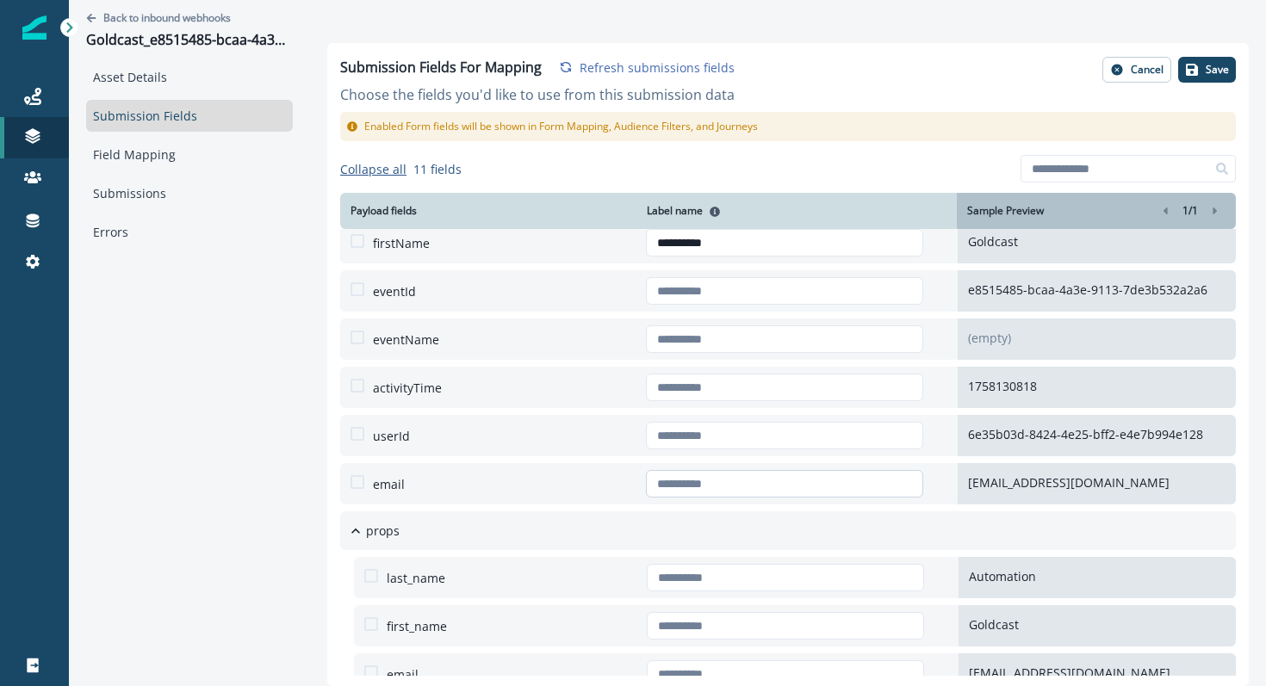
drag, startPoint x: 742, startPoint y: 511, endPoint x: 740, endPoint y: 493, distance: 17.3
click at [740, 495] on div "**********" at bounding box center [787, 410] width 895 height 569
click at [740, 486] on input "text" at bounding box center [785, 484] width 278 height 28
click at [740, 482] on input "text" at bounding box center [785, 484] width 278 height 28
type input "*****"
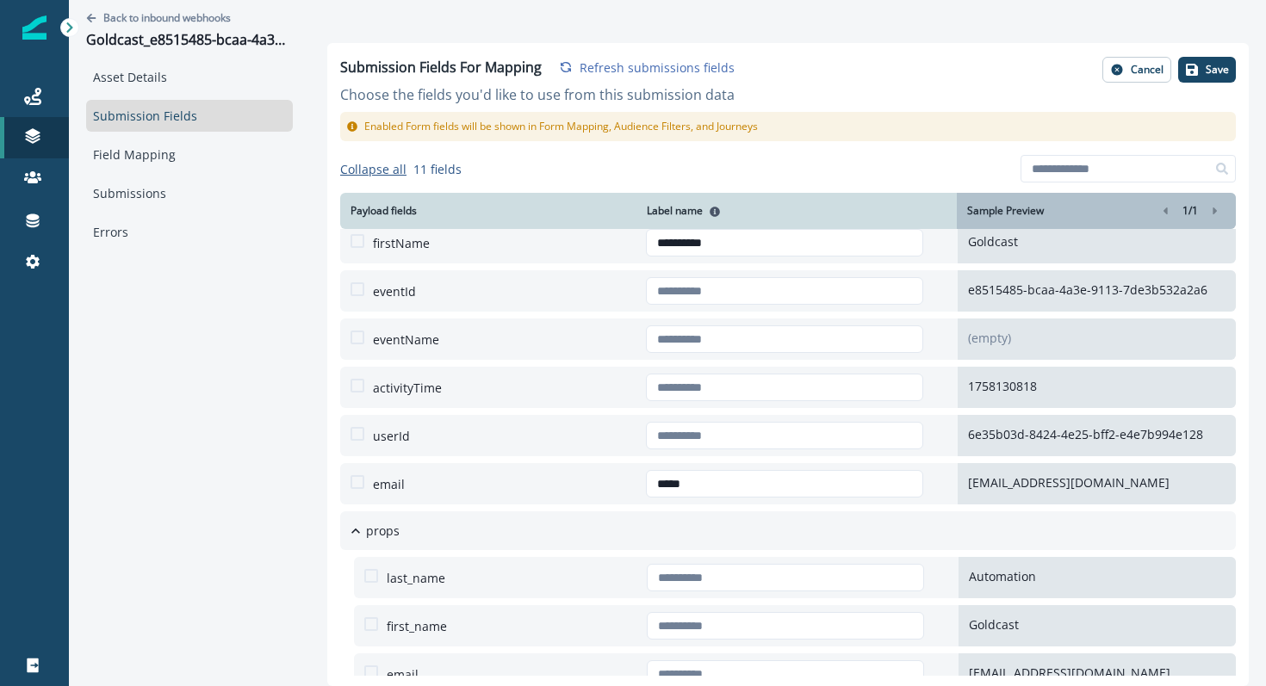
click at [126, 270] on p "Forms" at bounding box center [110, 268] width 35 height 18
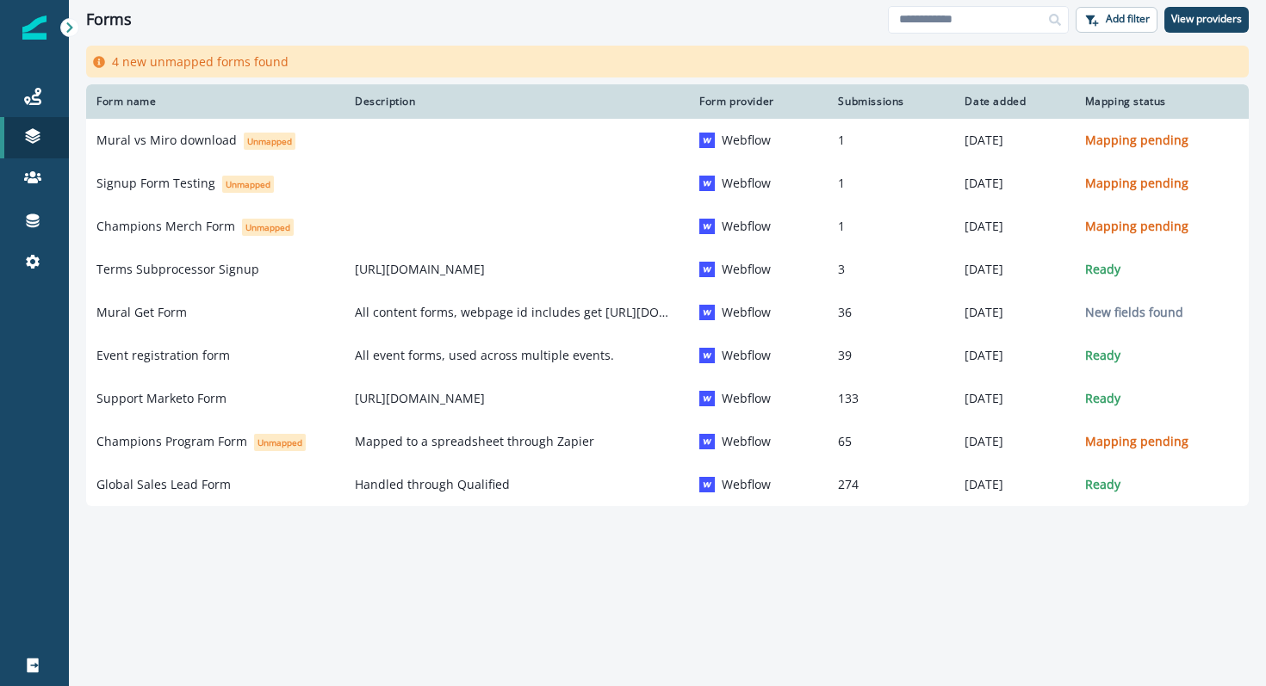
click at [453, 41] on div "Clear" at bounding box center [667, 42] width 1197 height 7
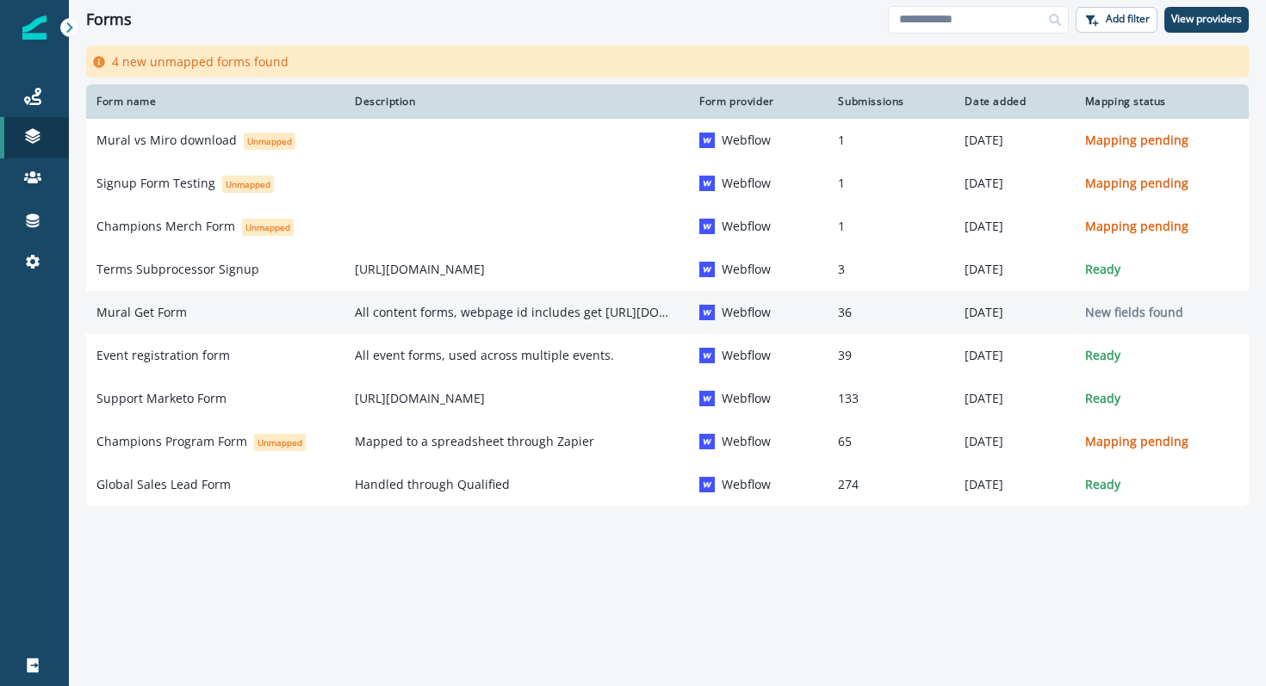
click at [155, 310] on p "Mural Get Form" at bounding box center [141, 312] width 90 height 17
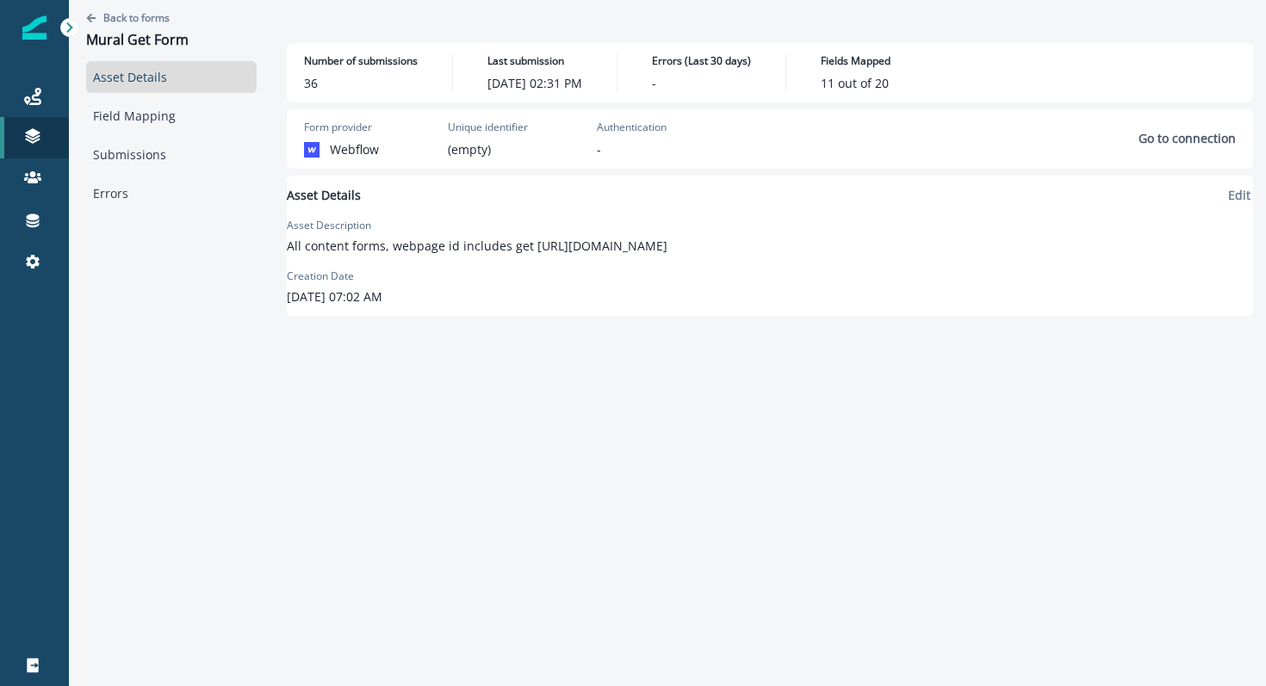
click at [139, 269] on div "Forms" at bounding box center [162, 268] width 158 height 26
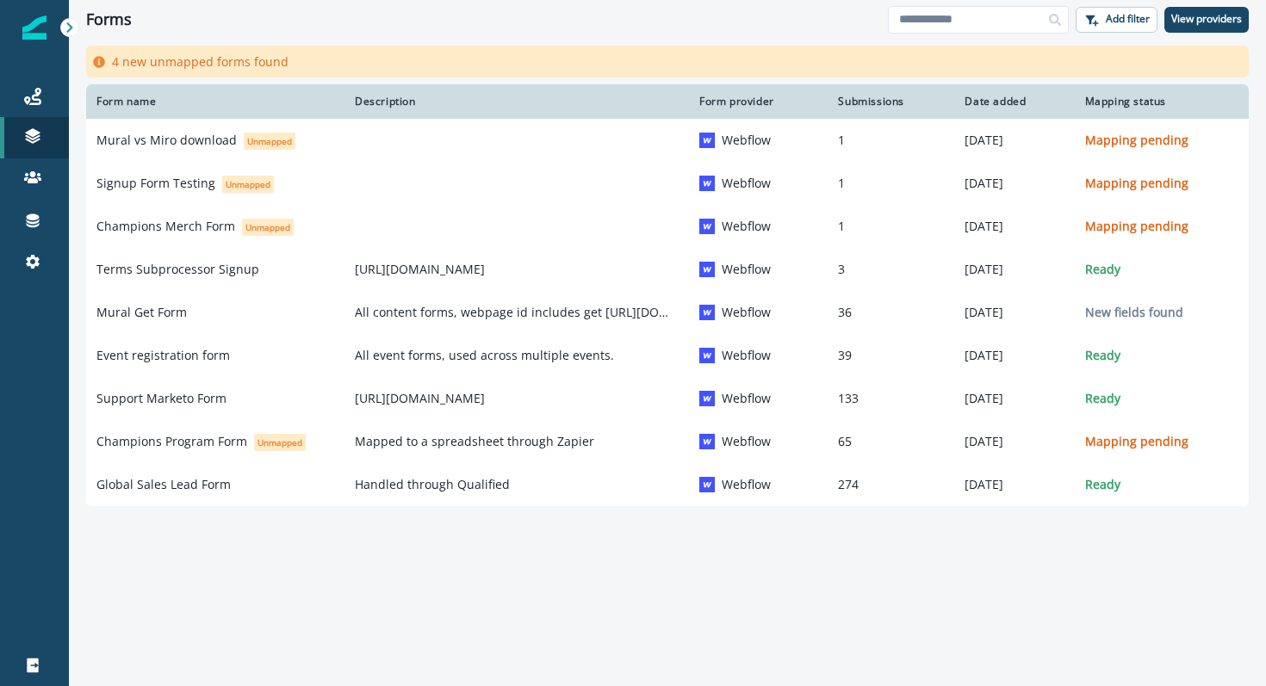
drag, startPoint x: 189, startPoint y: 139, endPoint x: 300, endPoint y: 0, distance: 178.3
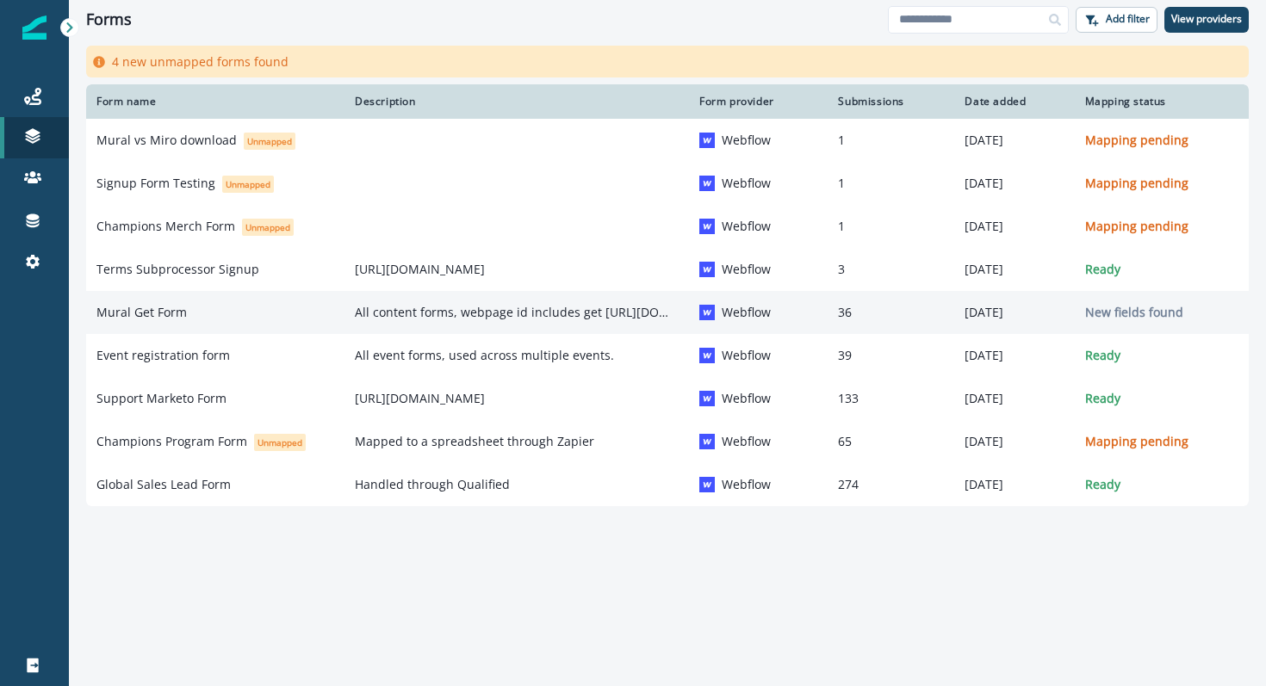
click at [153, 314] on p "Mural Get Form" at bounding box center [141, 312] width 90 height 17
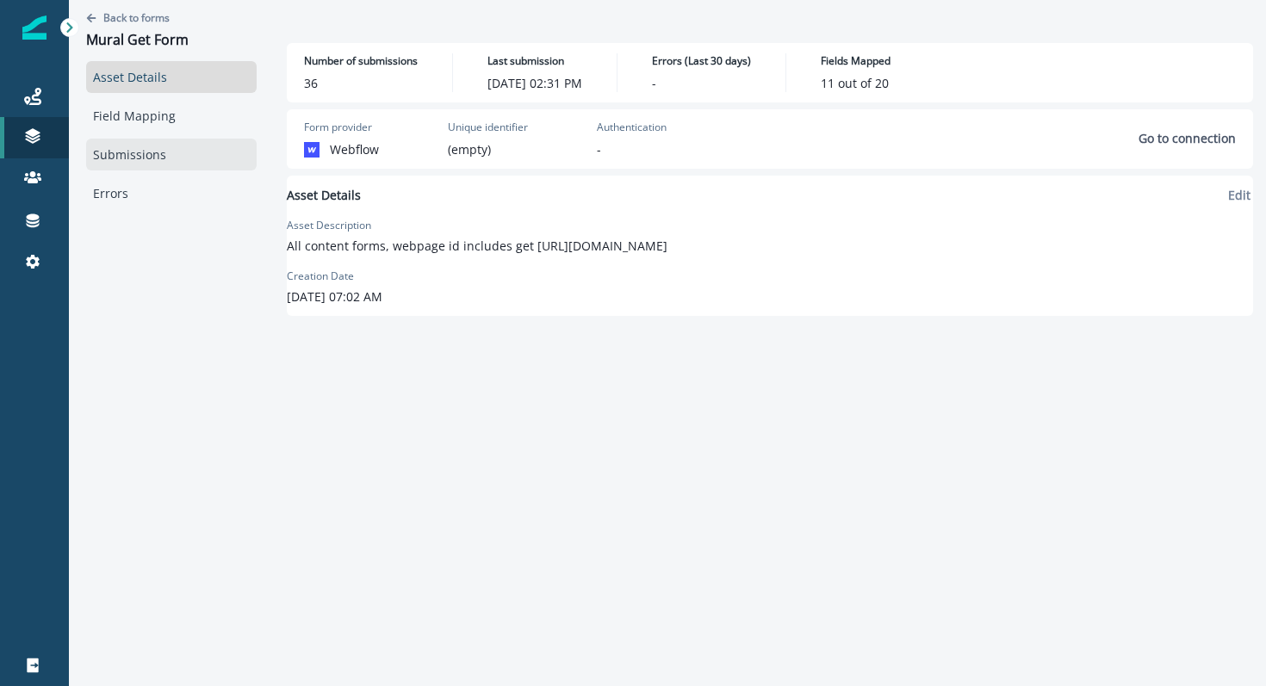
click at [148, 160] on link "Submissions" at bounding box center [171, 155] width 170 height 32
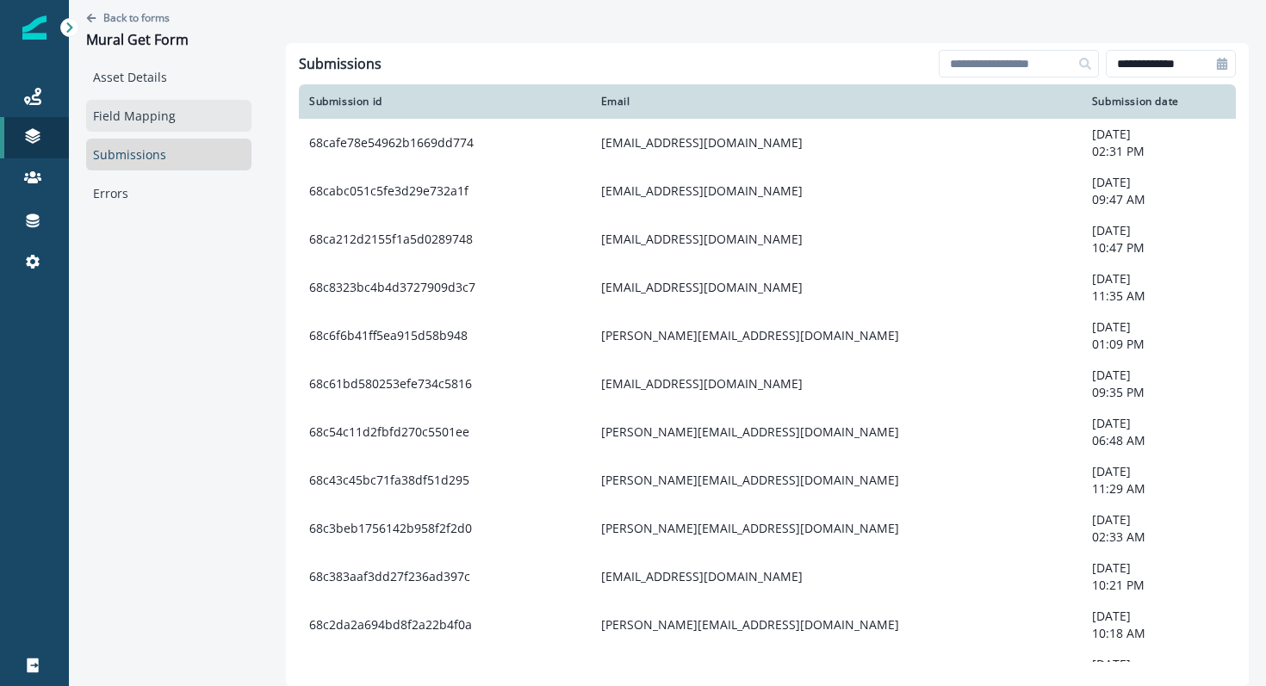
click at [195, 120] on link "Field Mapping" at bounding box center [168, 116] width 165 height 32
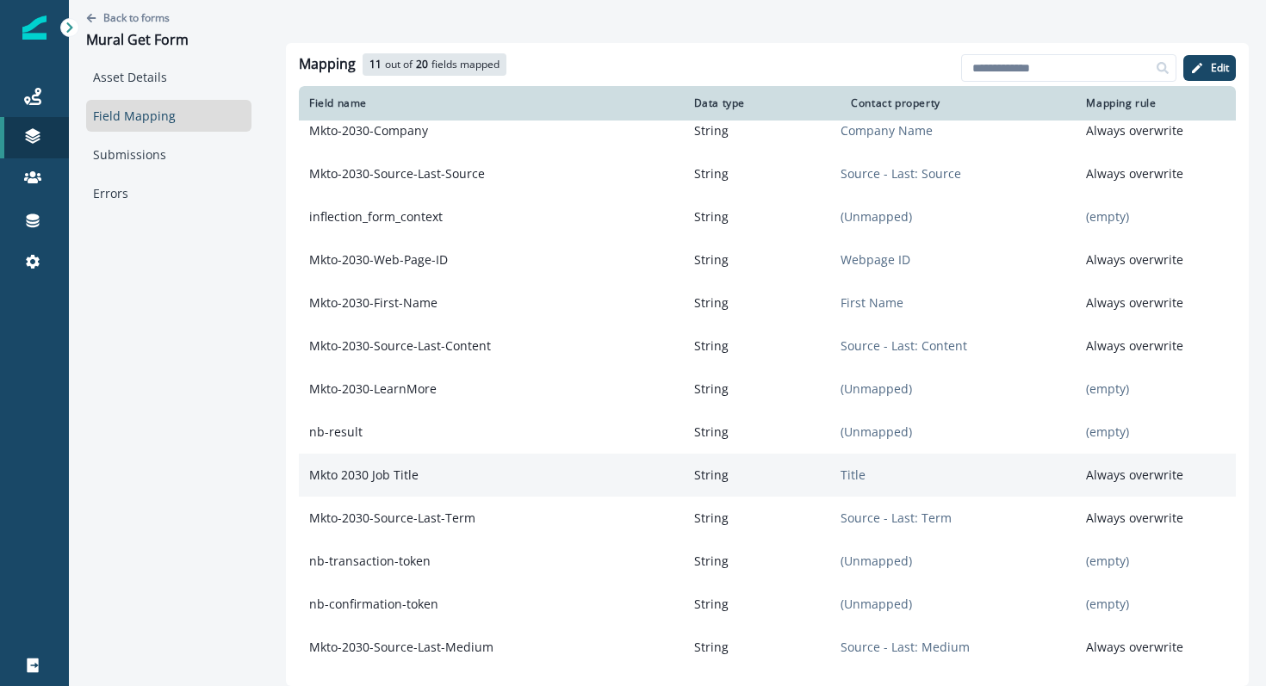
scroll to position [51, 0]
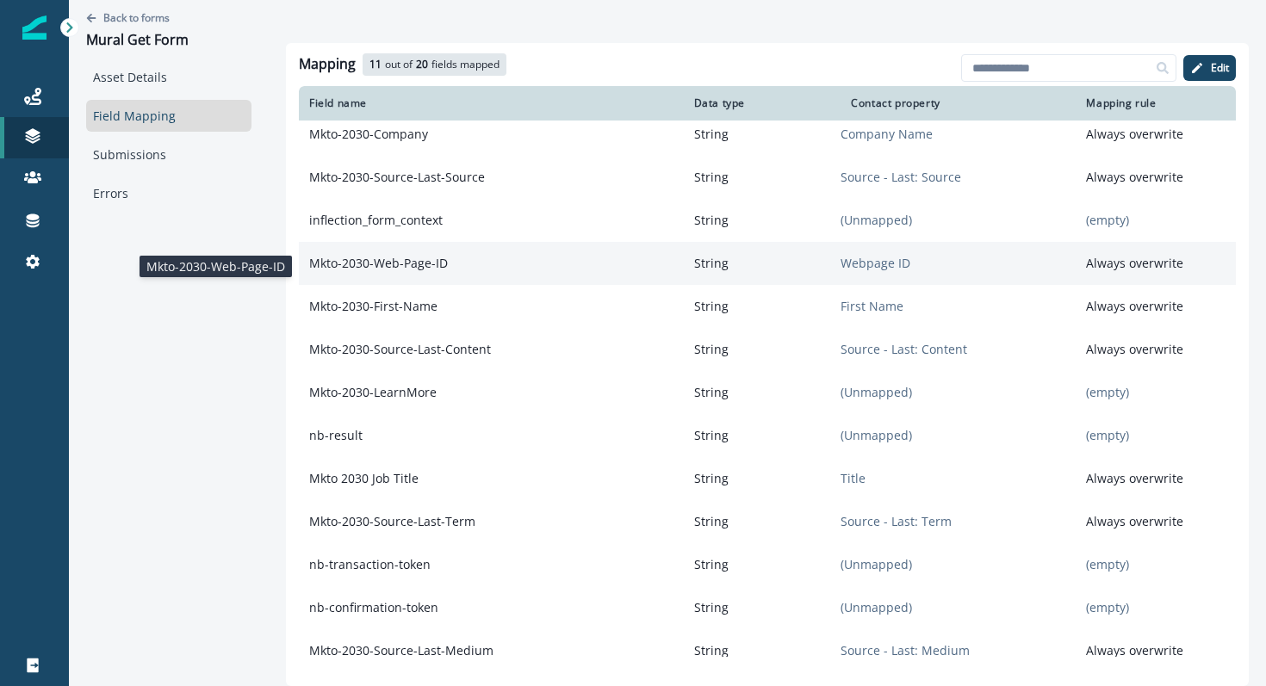
drag, startPoint x: 471, startPoint y: 269, endPoint x: 300, endPoint y: 274, distance: 170.5
click at [300, 274] on p "Mkto-2030-Web-Page-ID" at bounding box center [491, 263] width 385 height 31
copy p "Mkto-2030-Web-Page-ID"
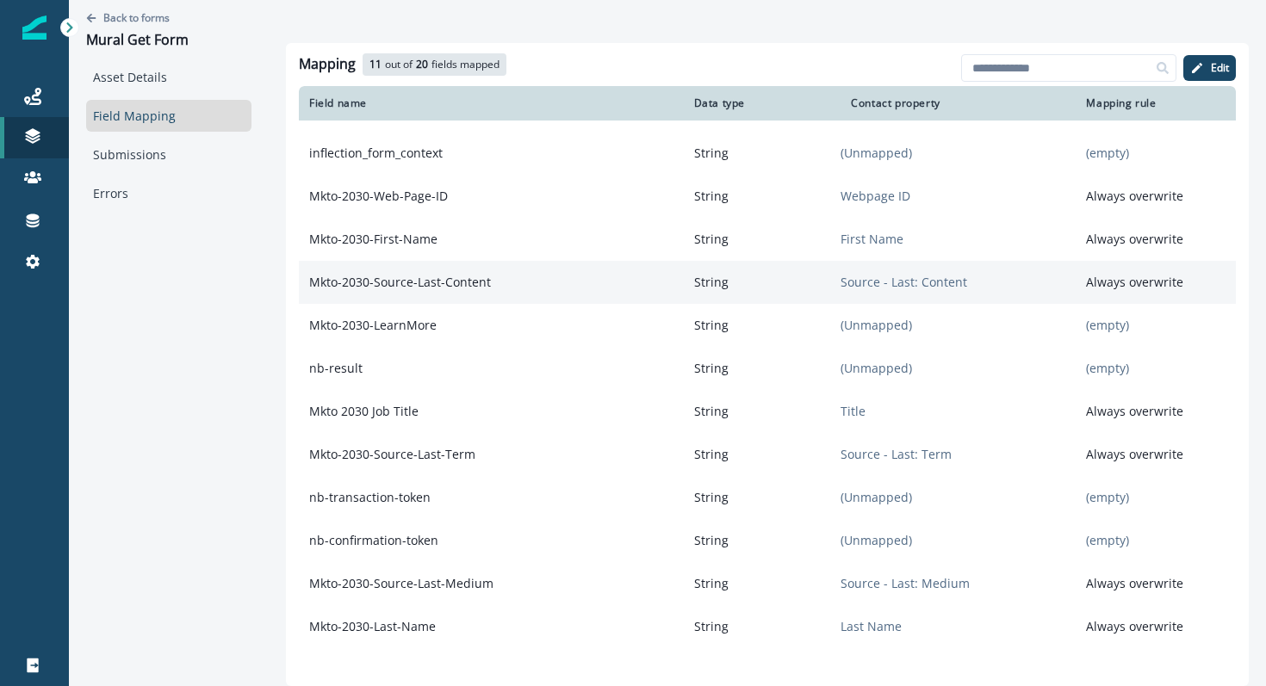
scroll to position [127, 0]
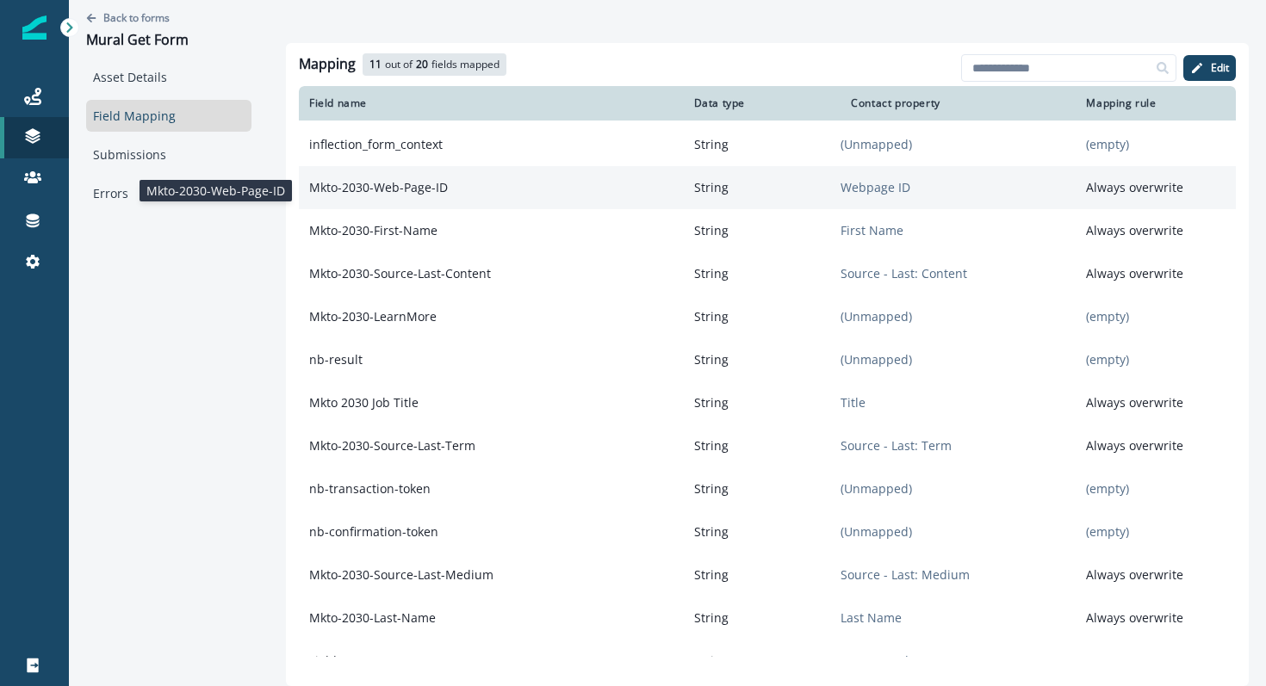
copy p "Mkto-2030-Web-Page-ID"
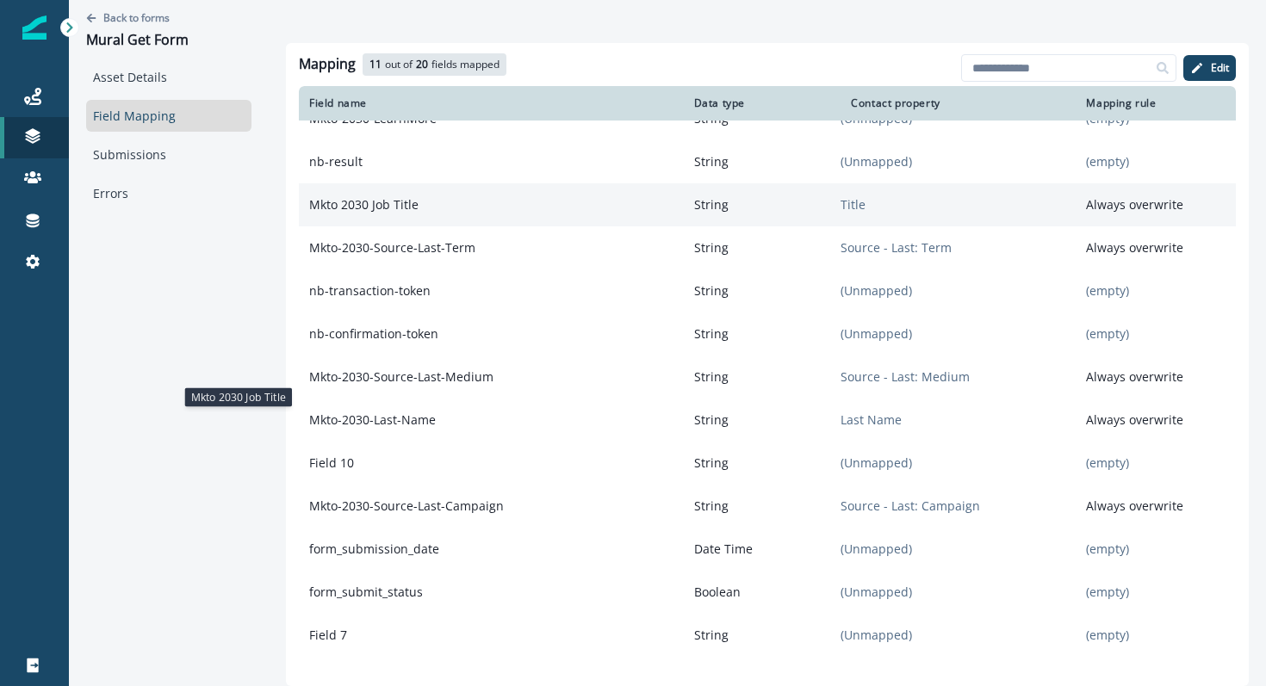
scroll to position [0, 0]
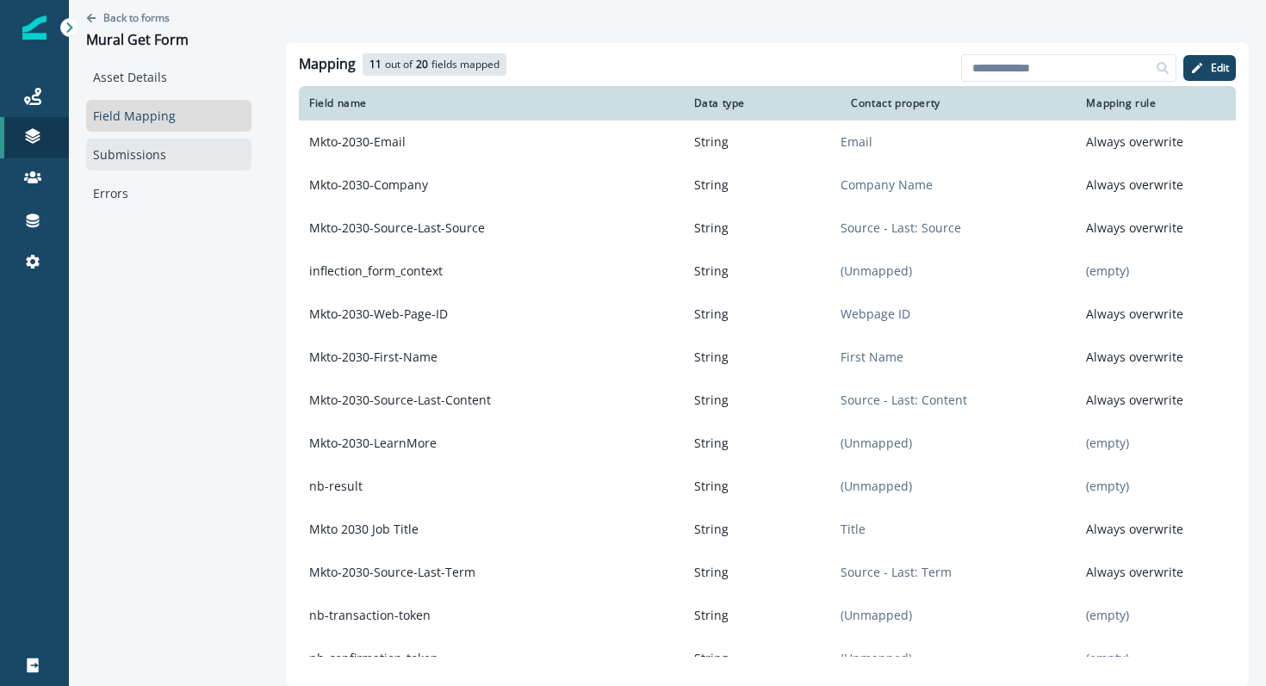
click at [127, 169] on link "Submissions" at bounding box center [168, 155] width 165 height 32
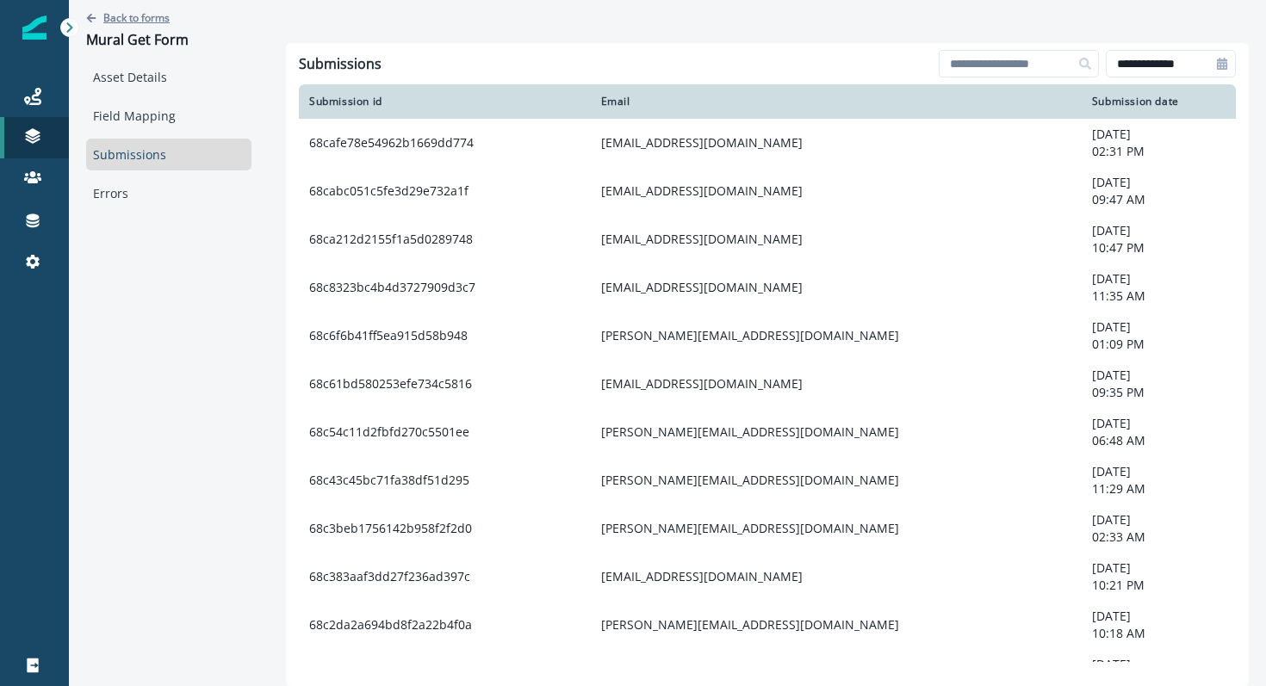
click at [160, 18] on p "Back to forms" at bounding box center [136, 17] width 66 height 15
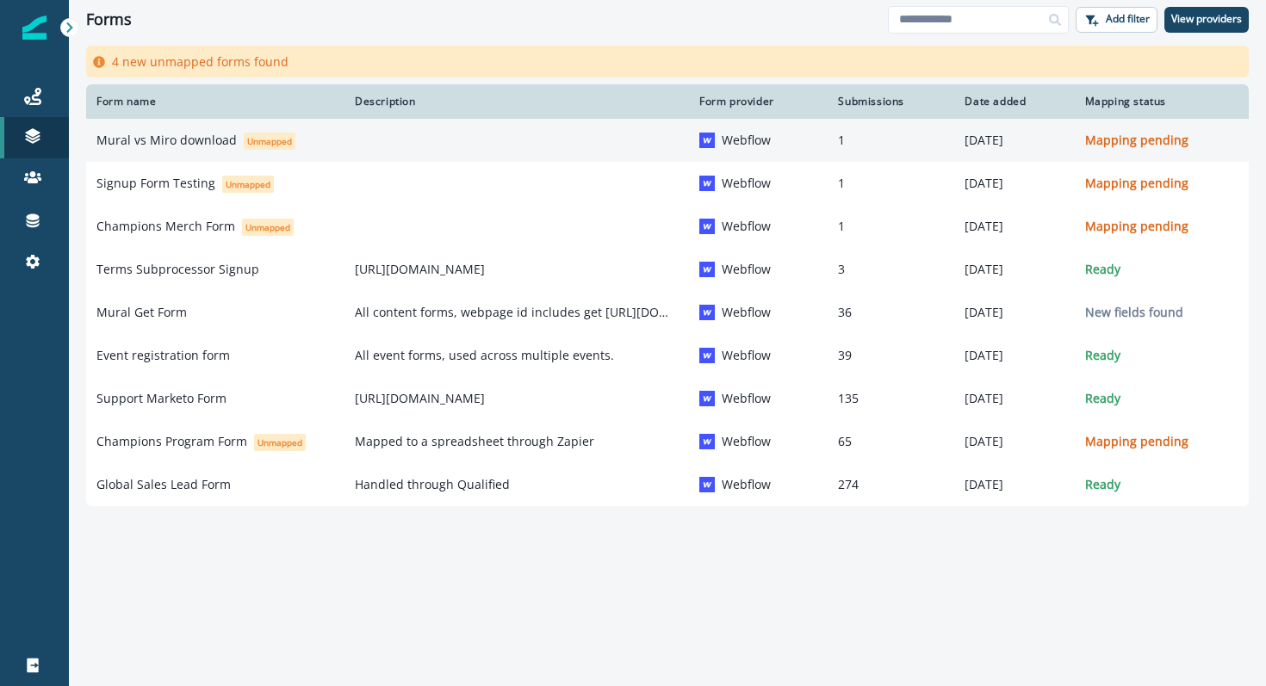
click at [191, 135] on p "Mural vs Miro download" at bounding box center [166, 140] width 140 height 17
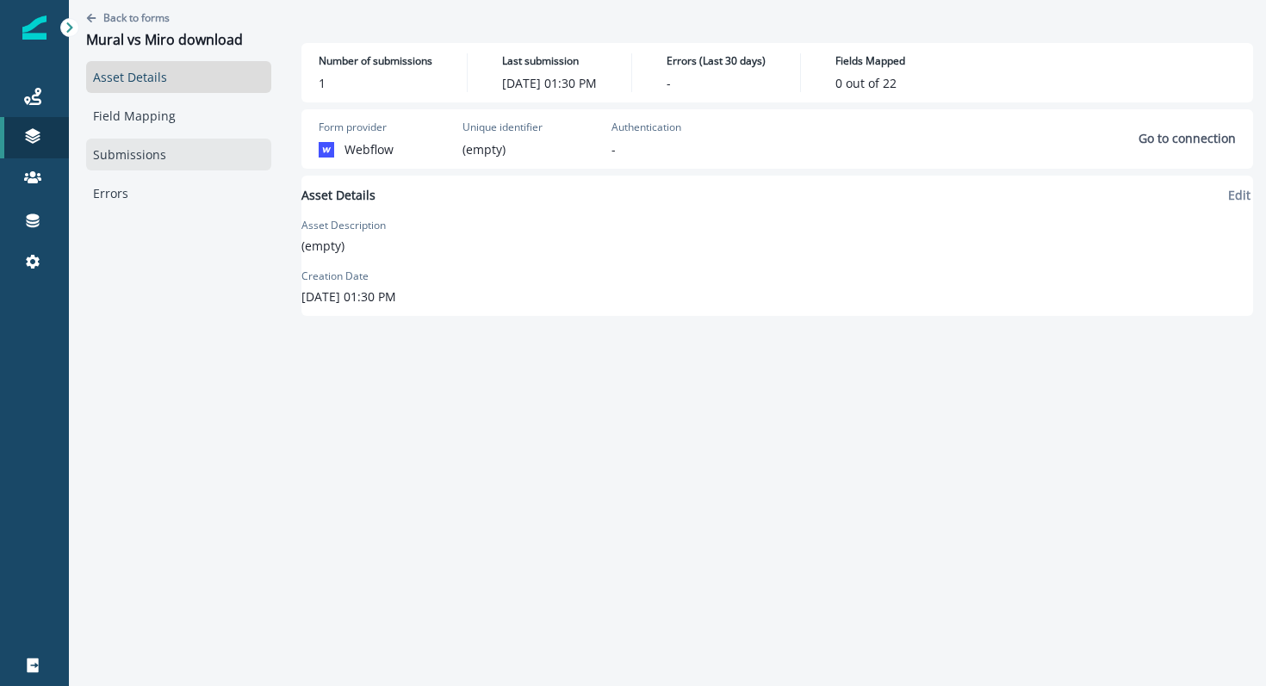
click at [138, 168] on link "Submissions" at bounding box center [178, 155] width 185 height 32
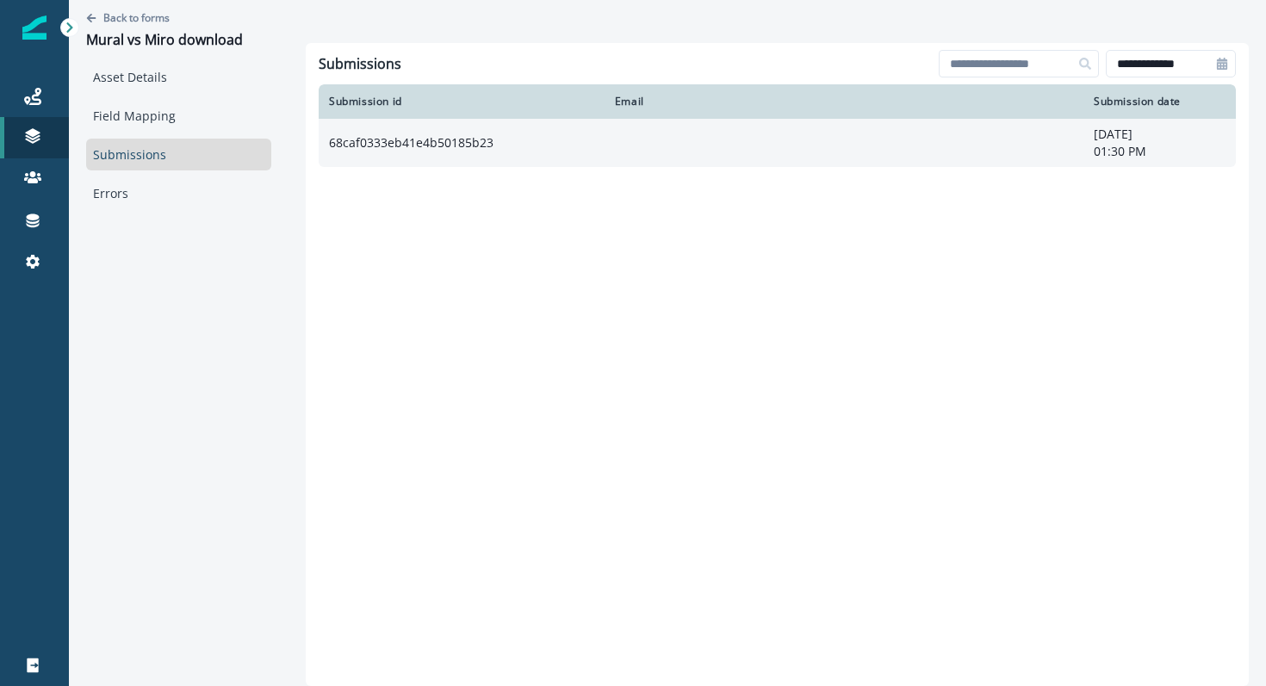
click at [498, 155] on td "68caf0333eb41e4b50185b23" at bounding box center [462, 143] width 286 height 48
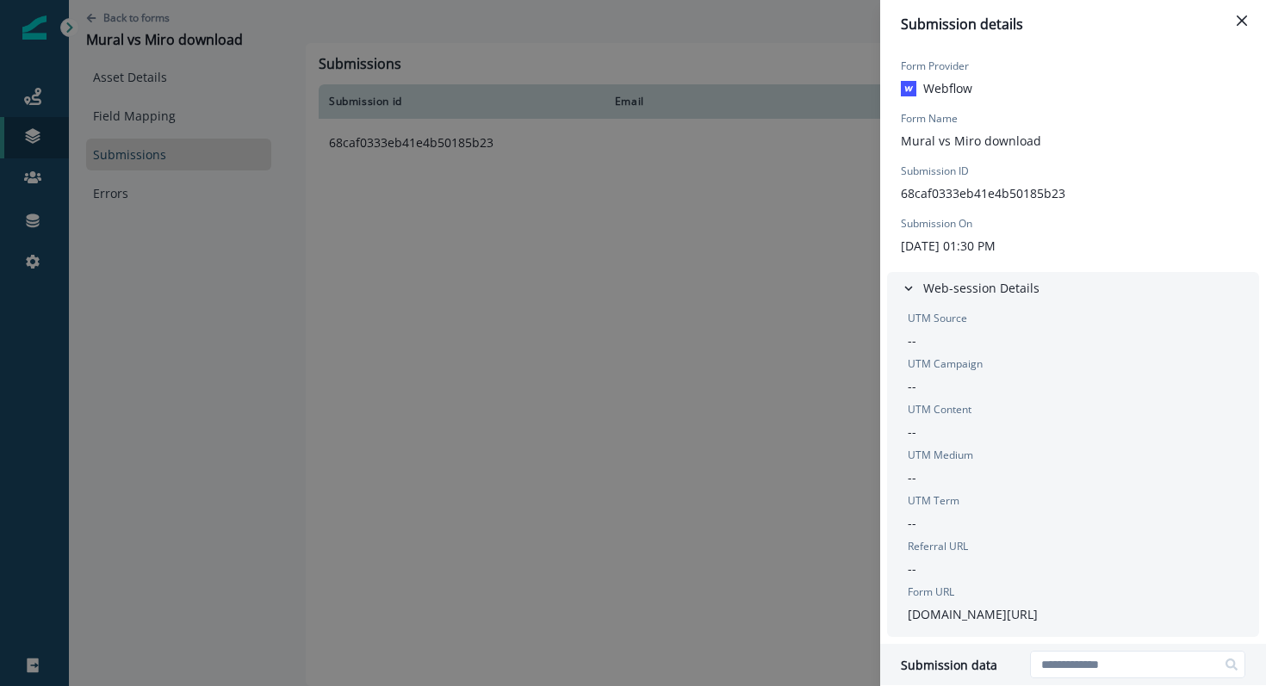
drag, startPoint x: 1049, startPoint y: 142, endPoint x: 889, endPoint y: 121, distance: 160.6
click at [889, 121] on div "Form Provider Webflow Form Name Mural vs Miro download Submission ID 68caf0333e…" at bounding box center [1073, 156] width 386 height 217
copy div "Form Name [PERSON_NAME] vs Miro download"
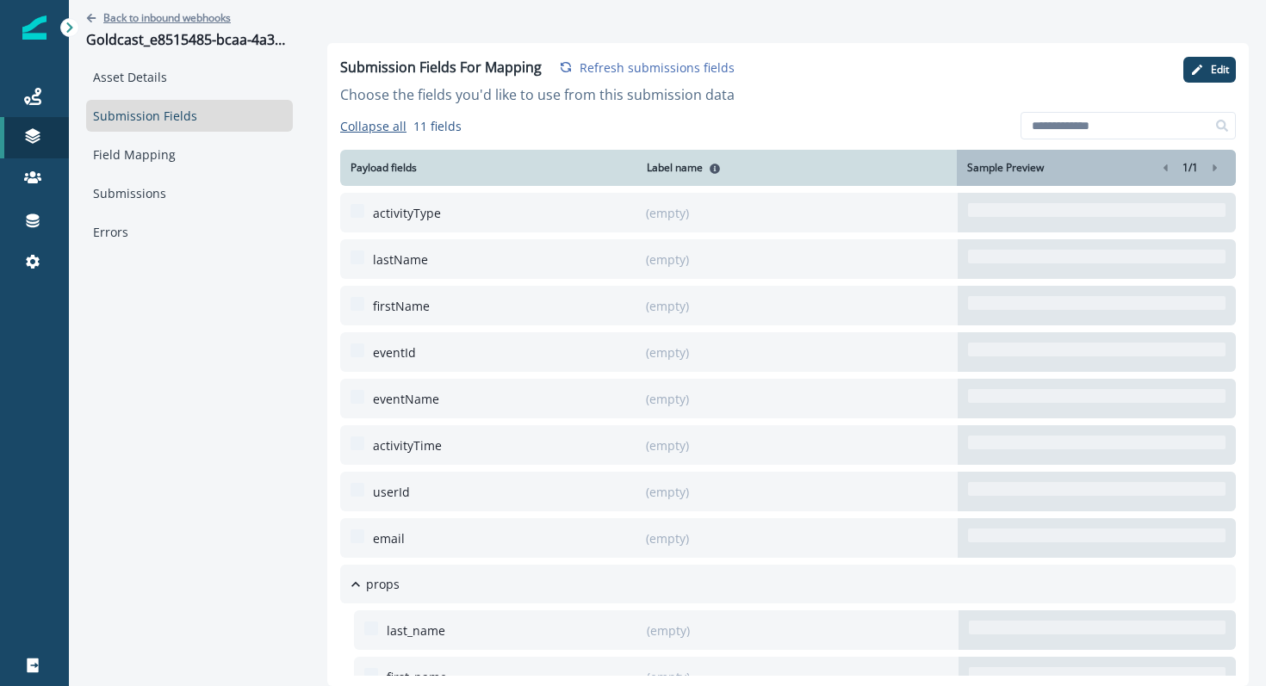
click at [123, 19] on p "Back to inbound webhooks" at bounding box center [166, 17] width 127 height 15
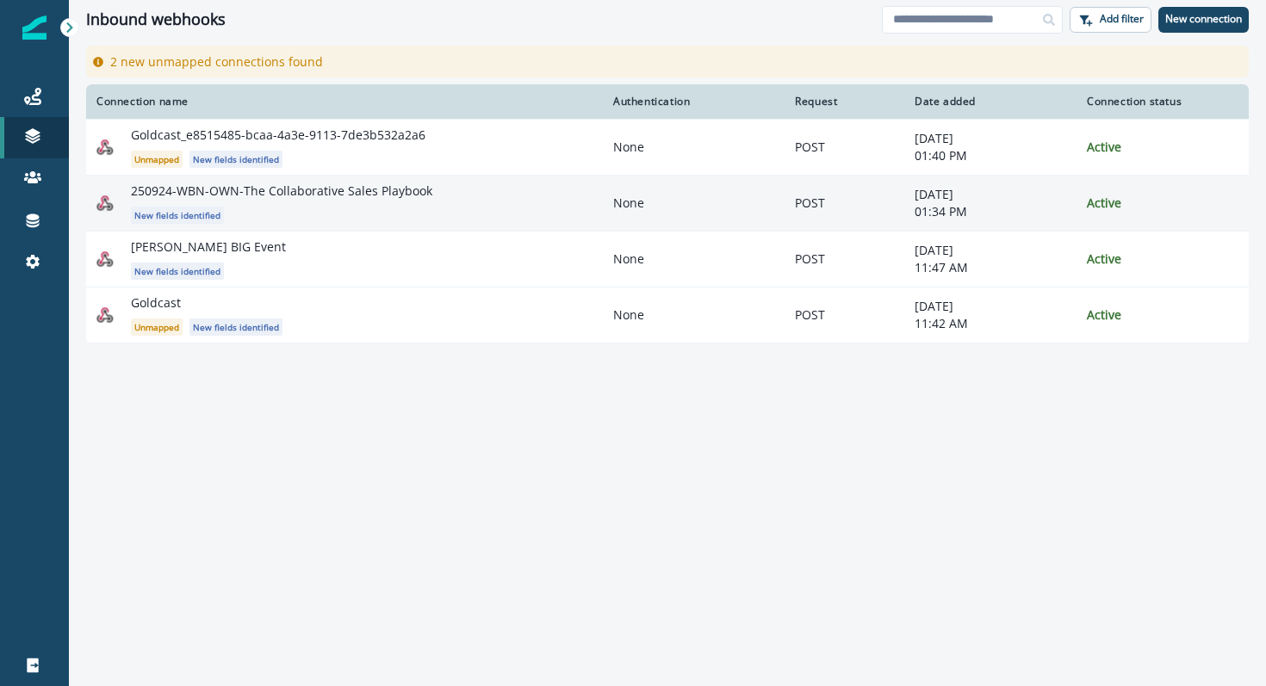
click at [270, 201] on div "250924-WBN-OWN-The Collaborative Sales Playbook New fields identified" at bounding box center [361, 203] width 461 height 41
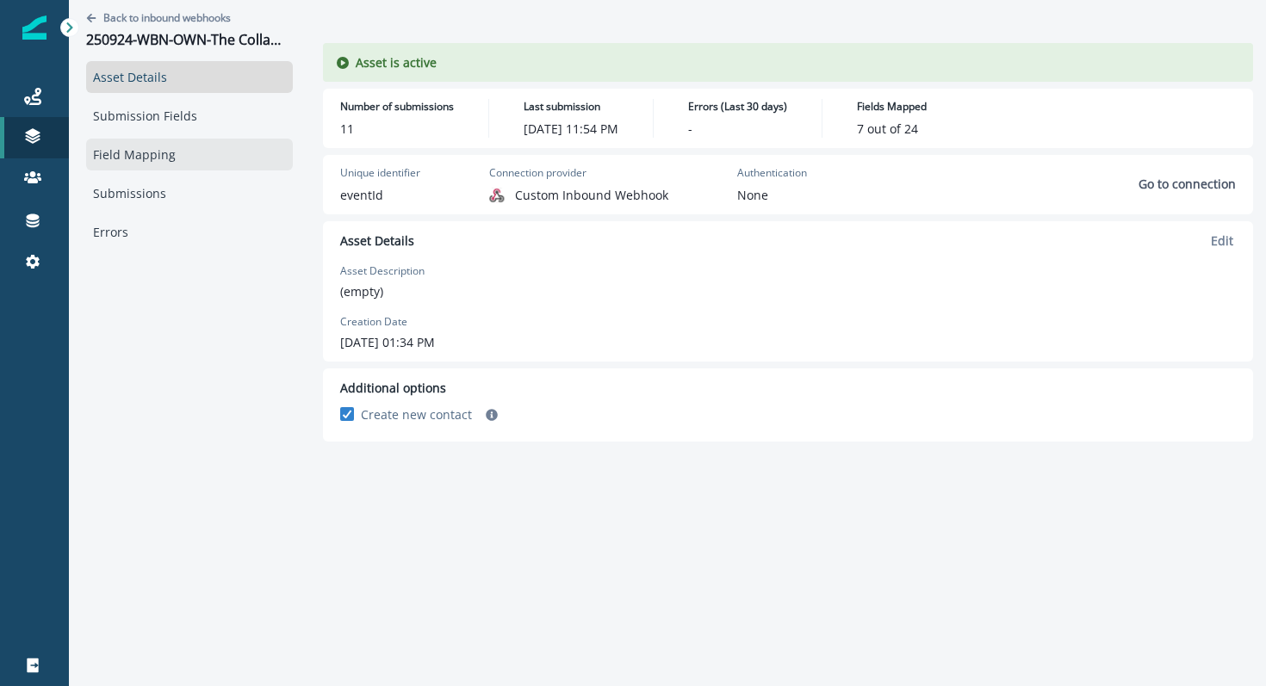
click at [178, 152] on link "Field Mapping" at bounding box center [189, 155] width 207 height 32
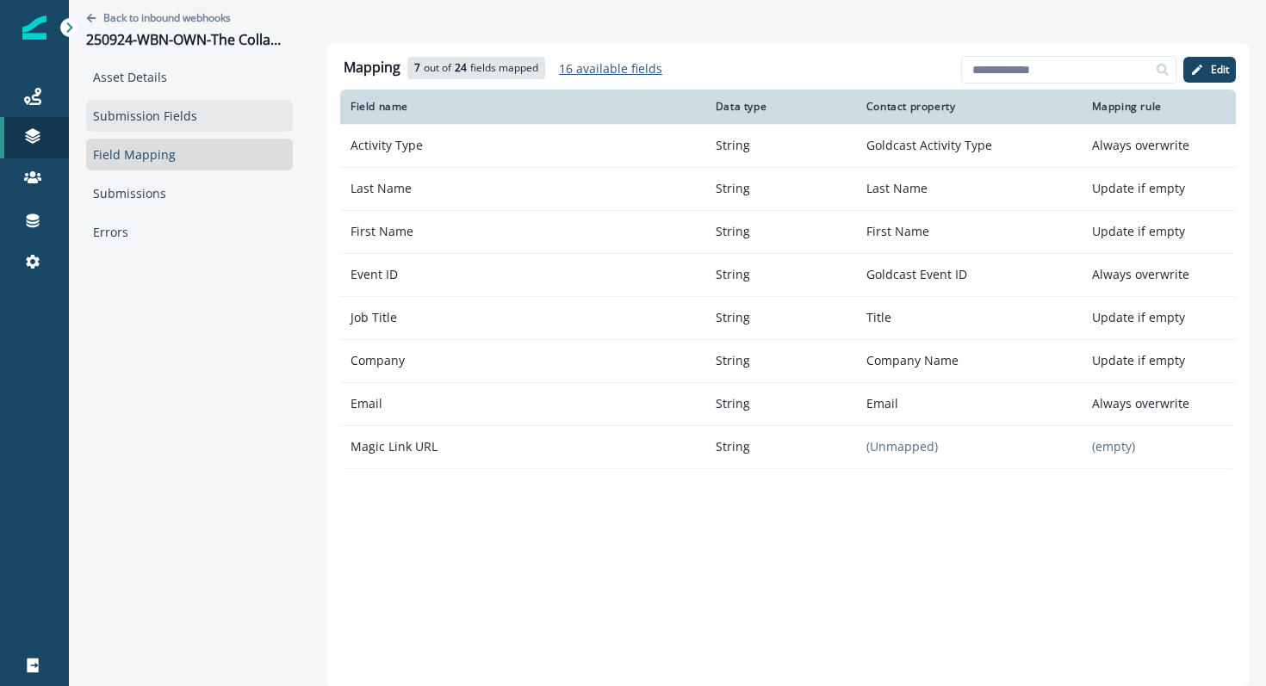
click at [178, 114] on link "Submission Fields" at bounding box center [189, 116] width 207 height 32
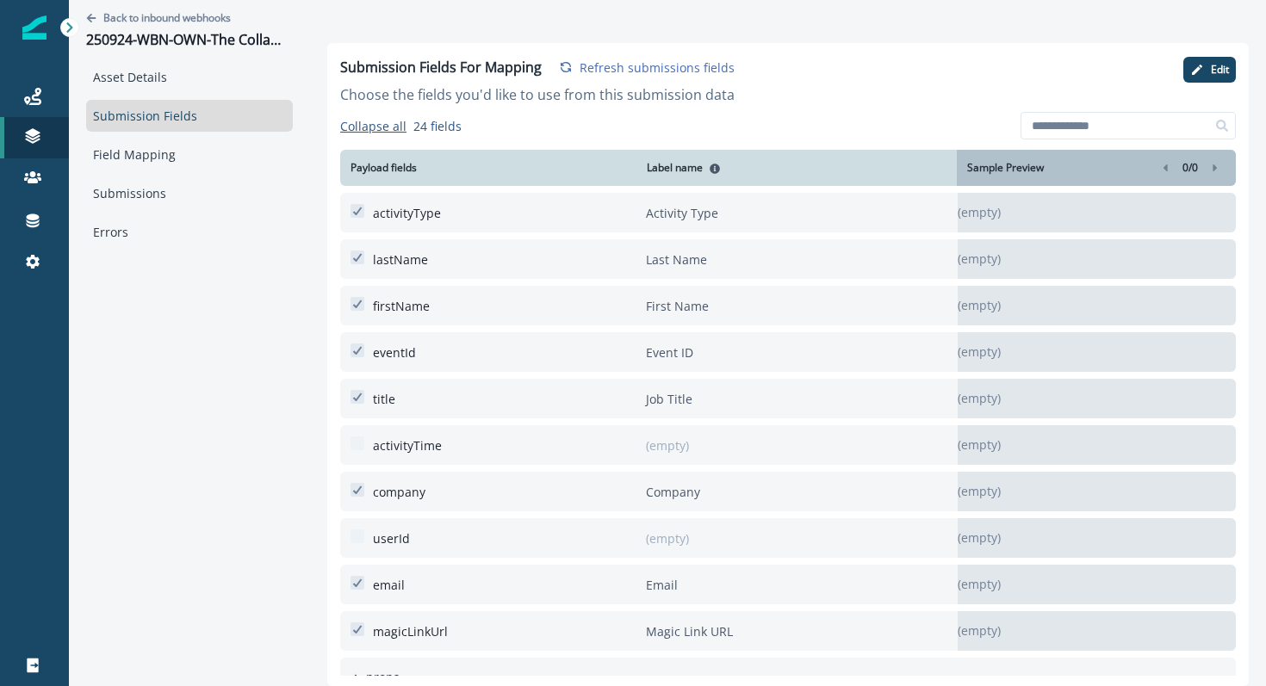
click at [713, 307] on p "First Name" at bounding box center [785, 306] width 278 height 39
